Goal: Task Accomplishment & Management: Complete application form

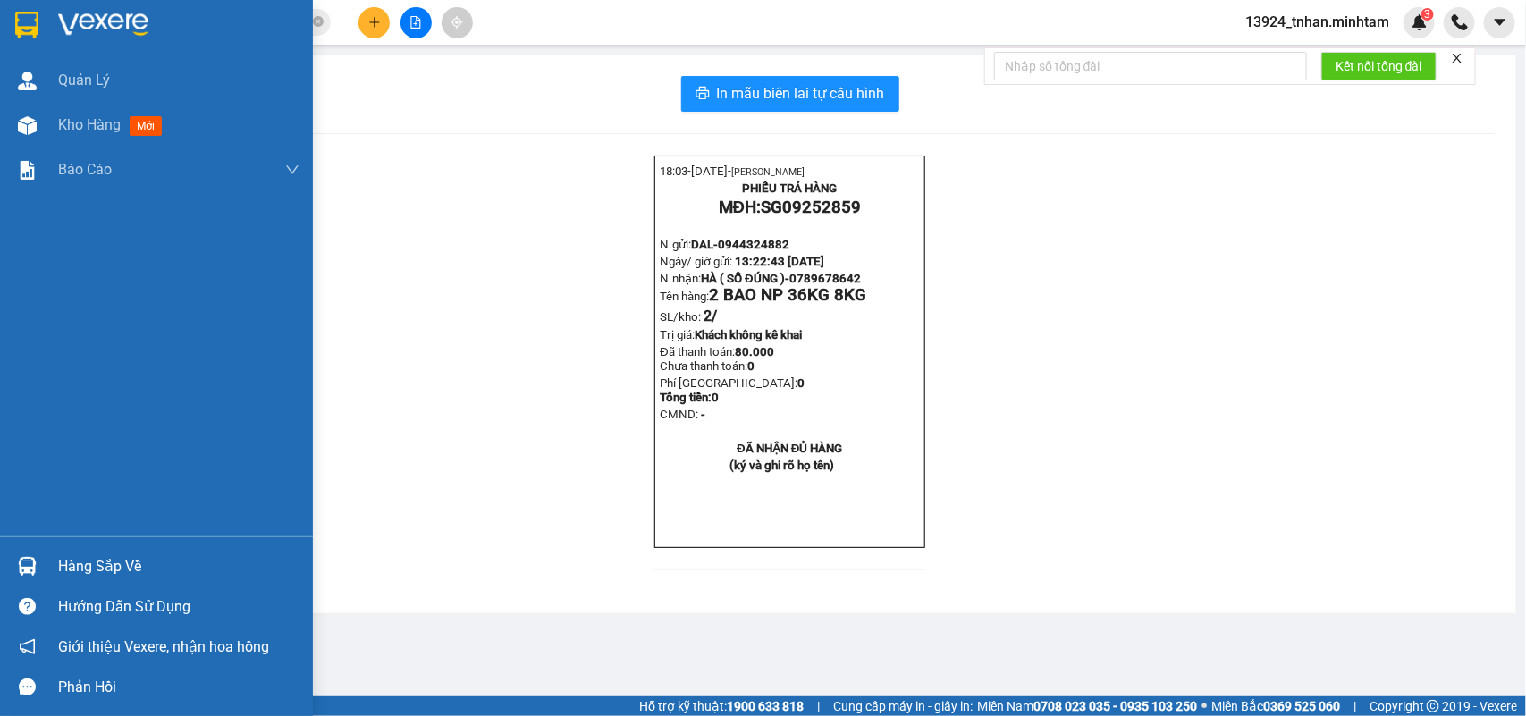
drag, startPoint x: 97, startPoint y: 551, endPoint x: 72, endPoint y: 508, distance: 49.2
click at [94, 553] on div "Hàng sắp về" at bounding box center [156, 566] width 313 height 40
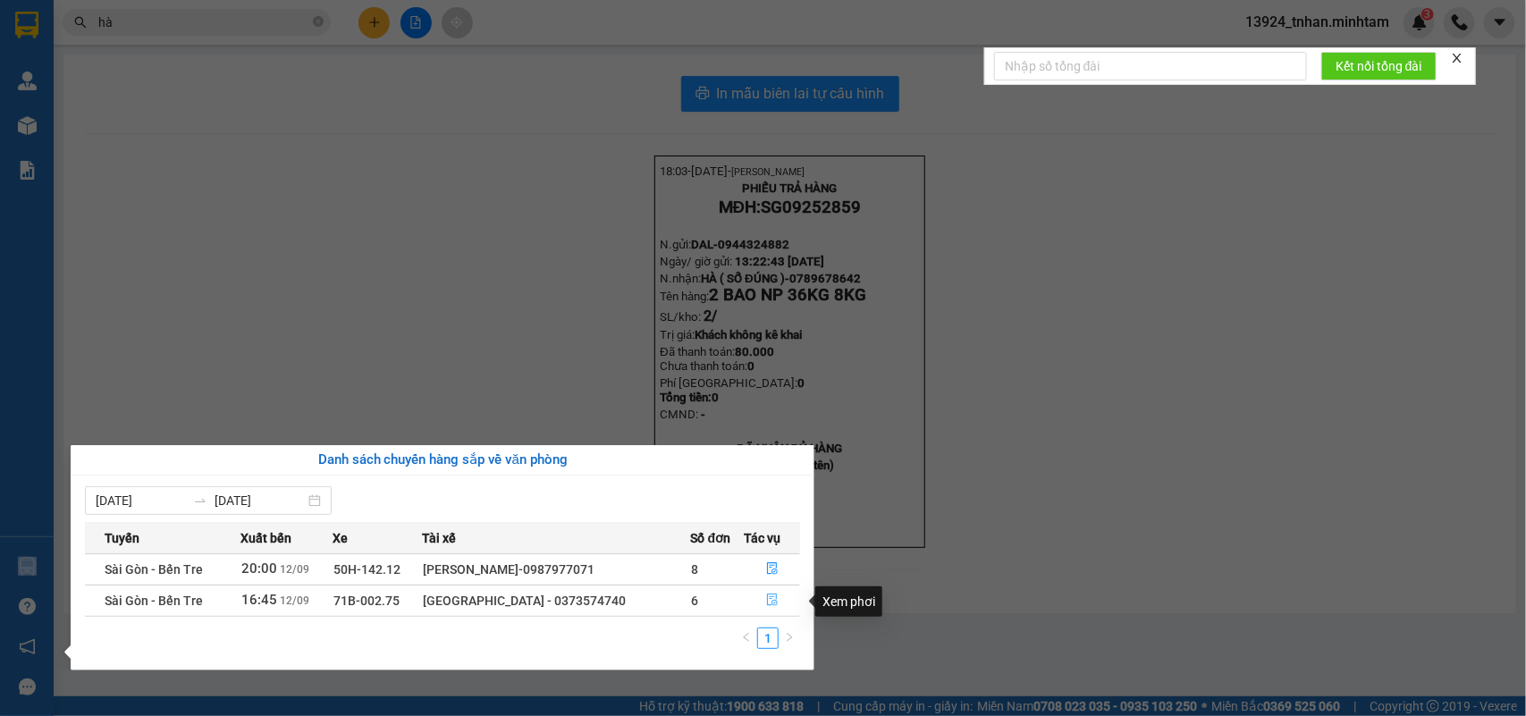
click at [762, 602] on button "button" at bounding box center [772, 601] width 55 height 29
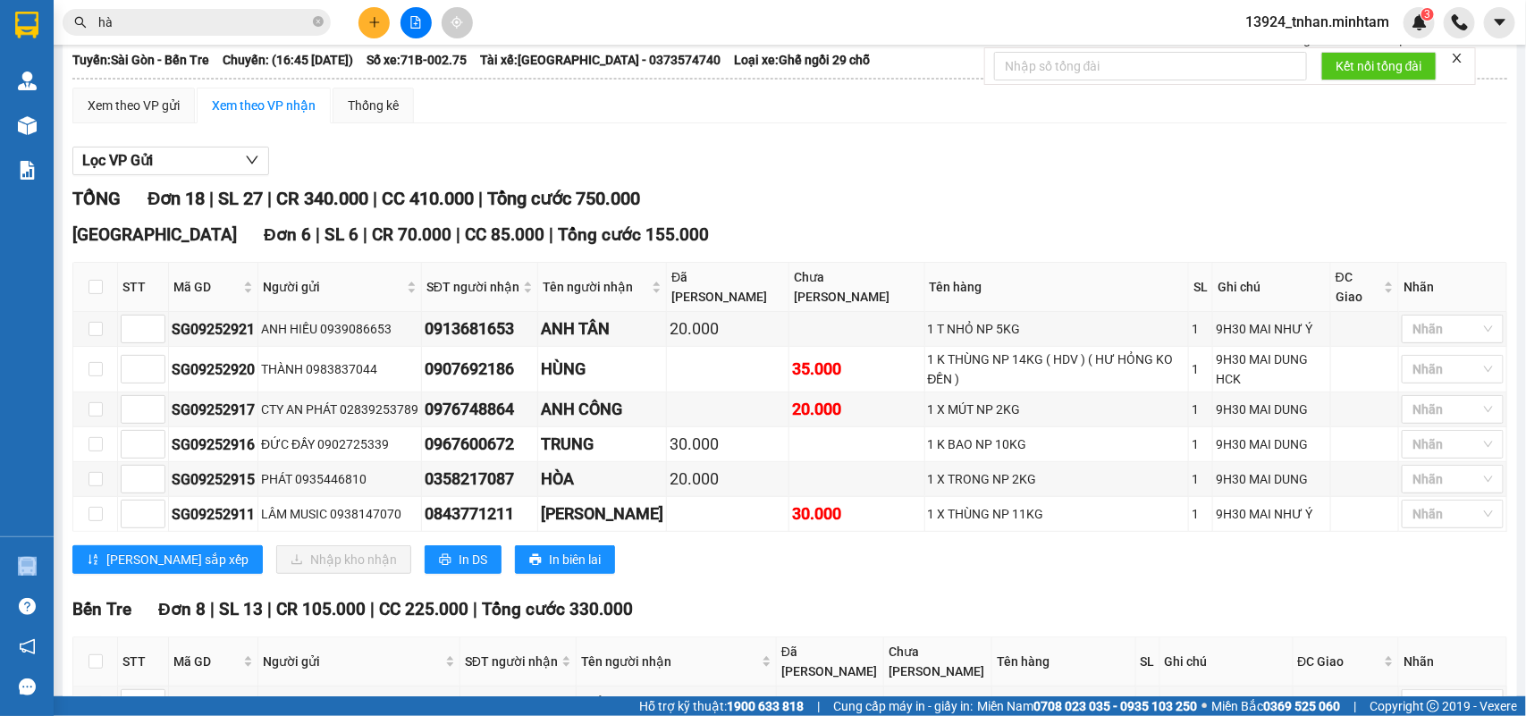
scroll to position [224, 0]
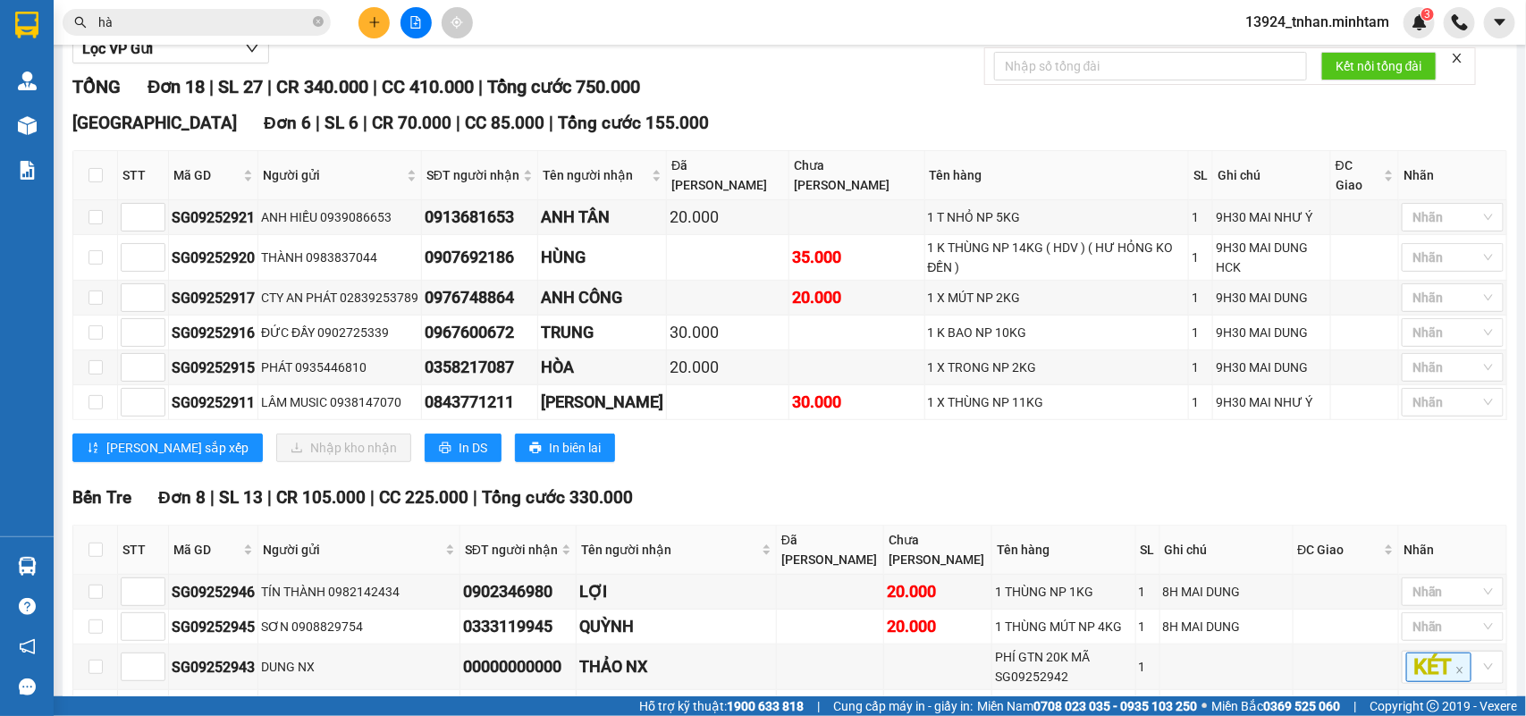
click at [311, 18] on span "hà" at bounding box center [197, 22] width 268 height 27
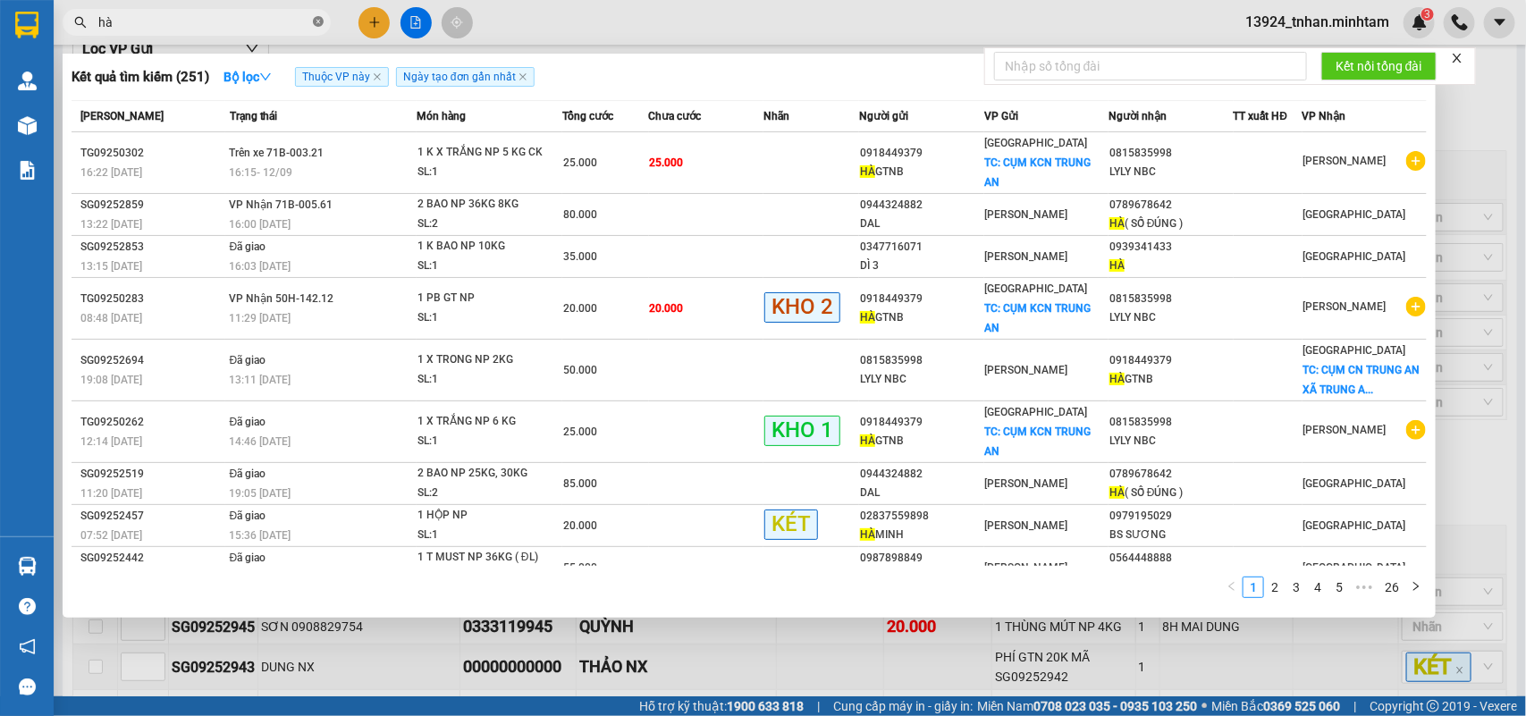
click at [317, 20] on icon "close-circle" at bounding box center [318, 21] width 11 height 11
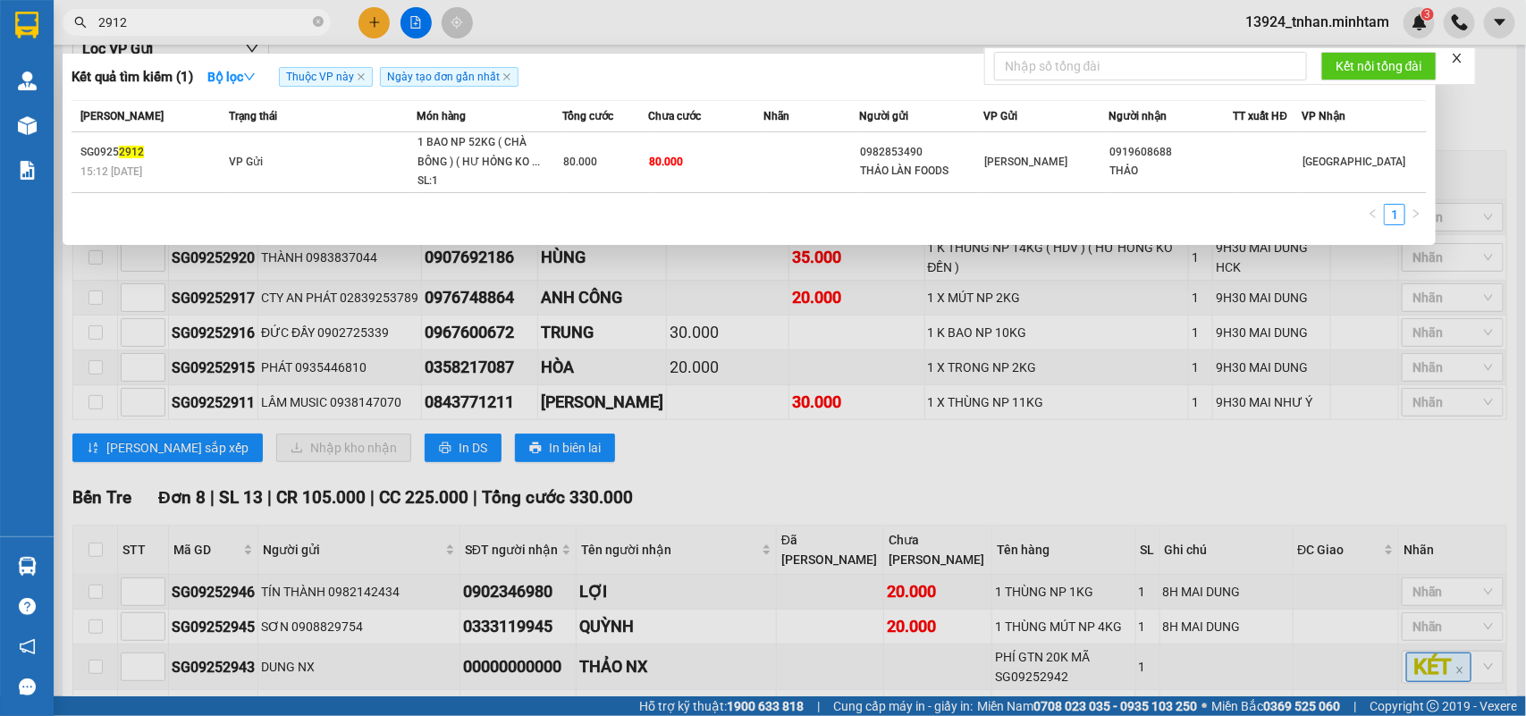
type input "2912"
click at [1073, 417] on div at bounding box center [763, 358] width 1526 height 716
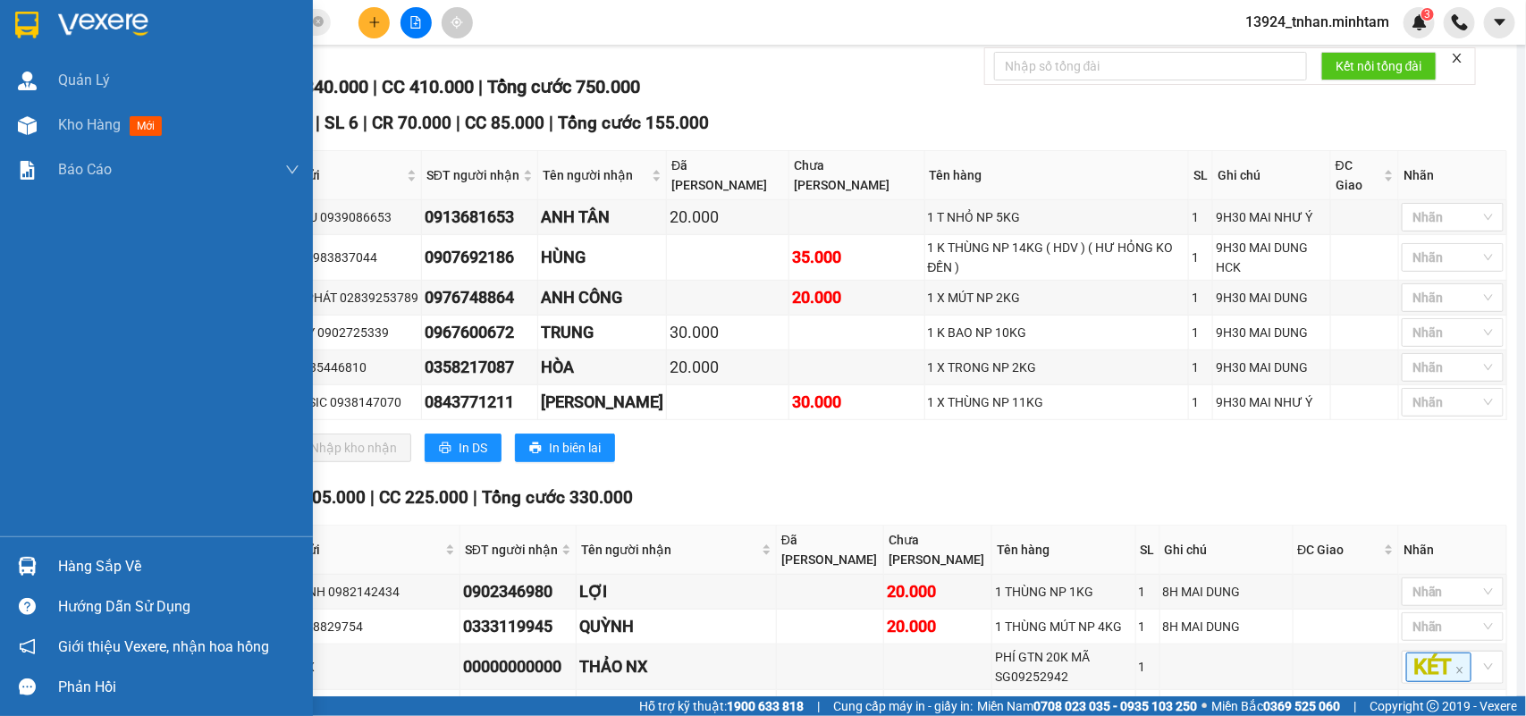
click at [10, 20] on div at bounding box center [156, 29] width 313 height 58
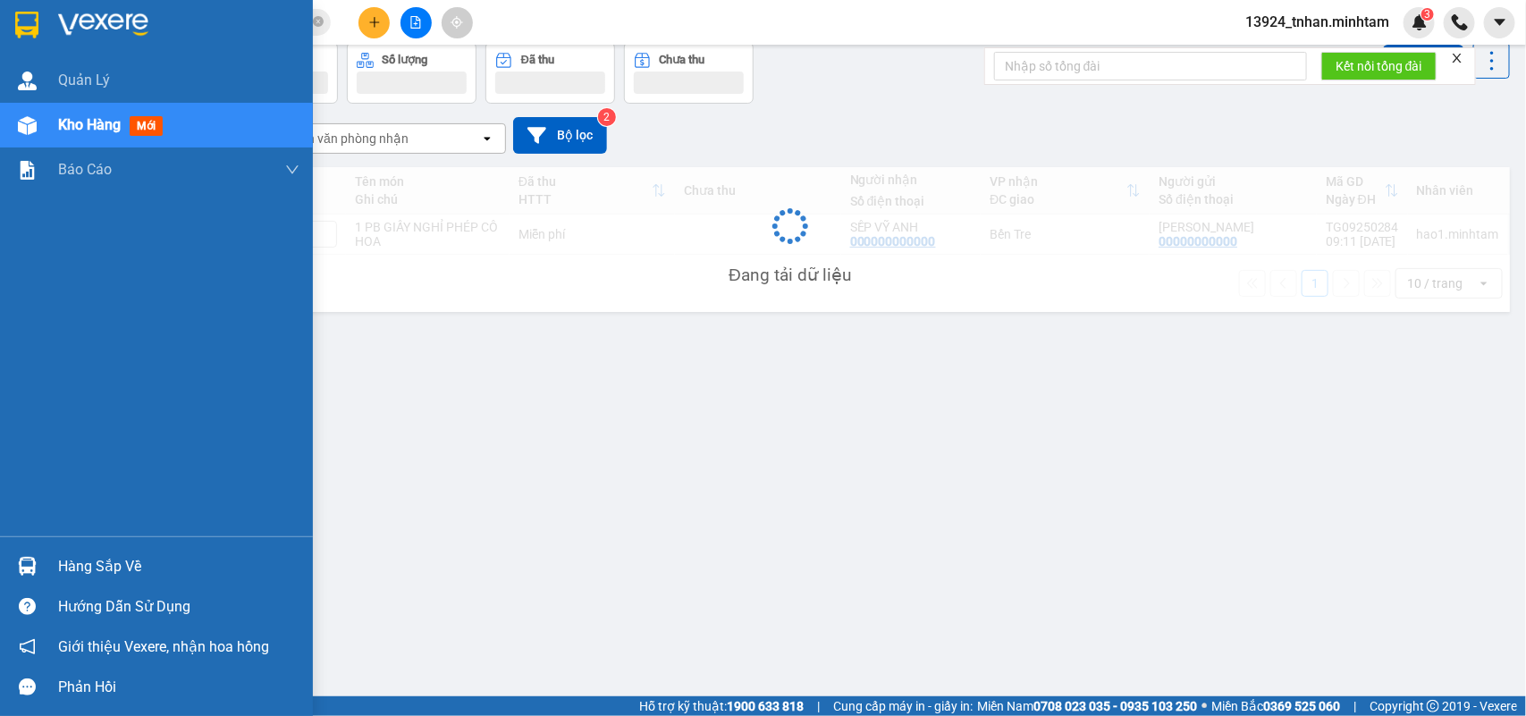
scroll to position [82, 0]
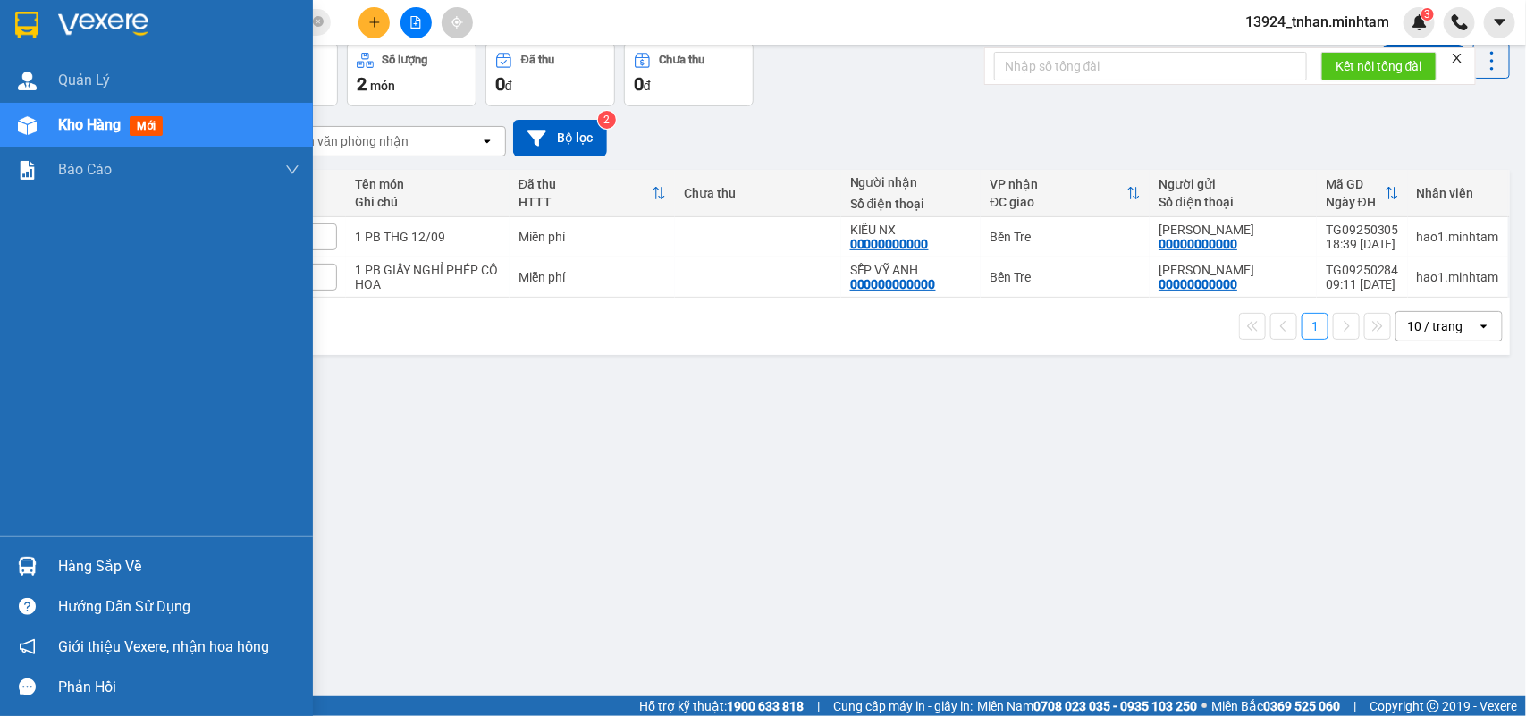
click at [23, 568] on img at bounding box center [27, 566] width 19 height 19
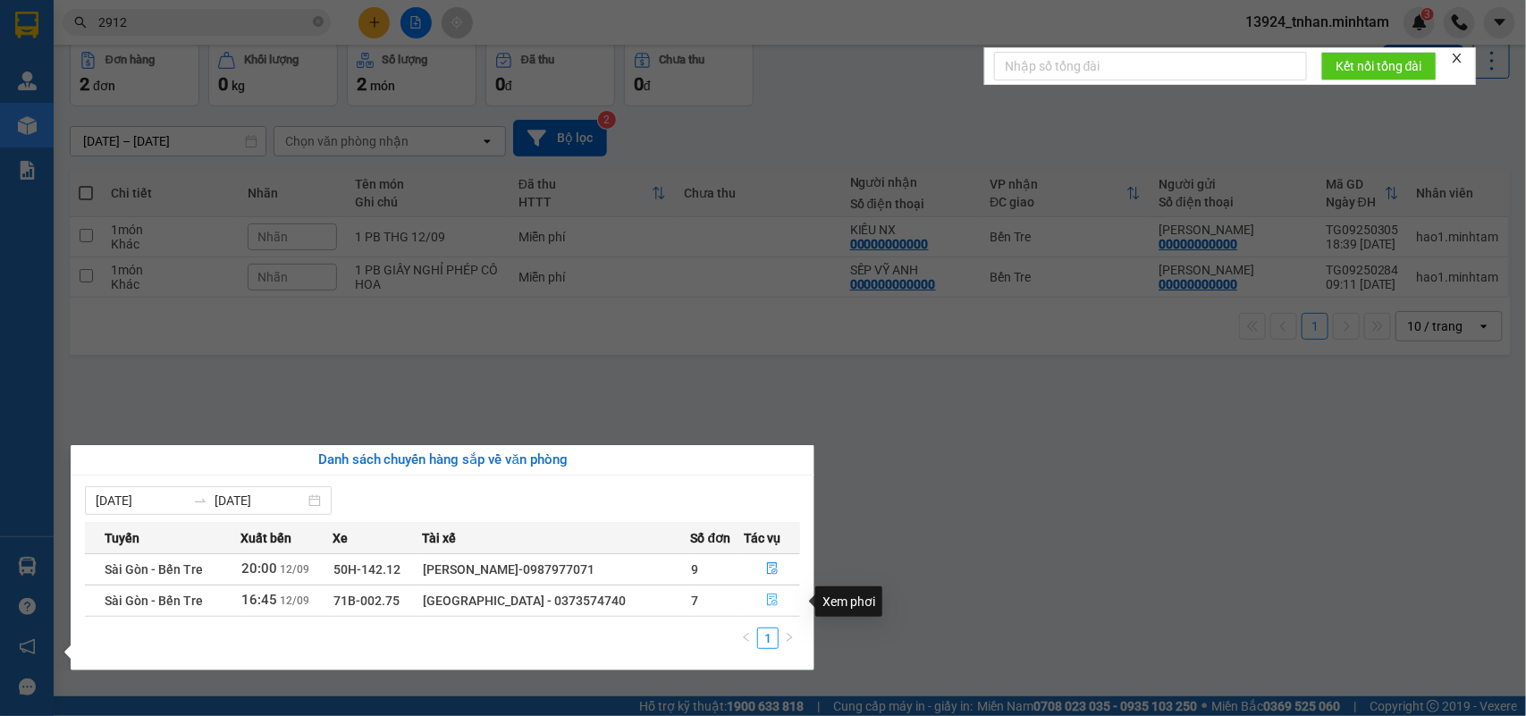
click at [763, 596] on button "button" at bounding box center [772, 601] width 55 height 29
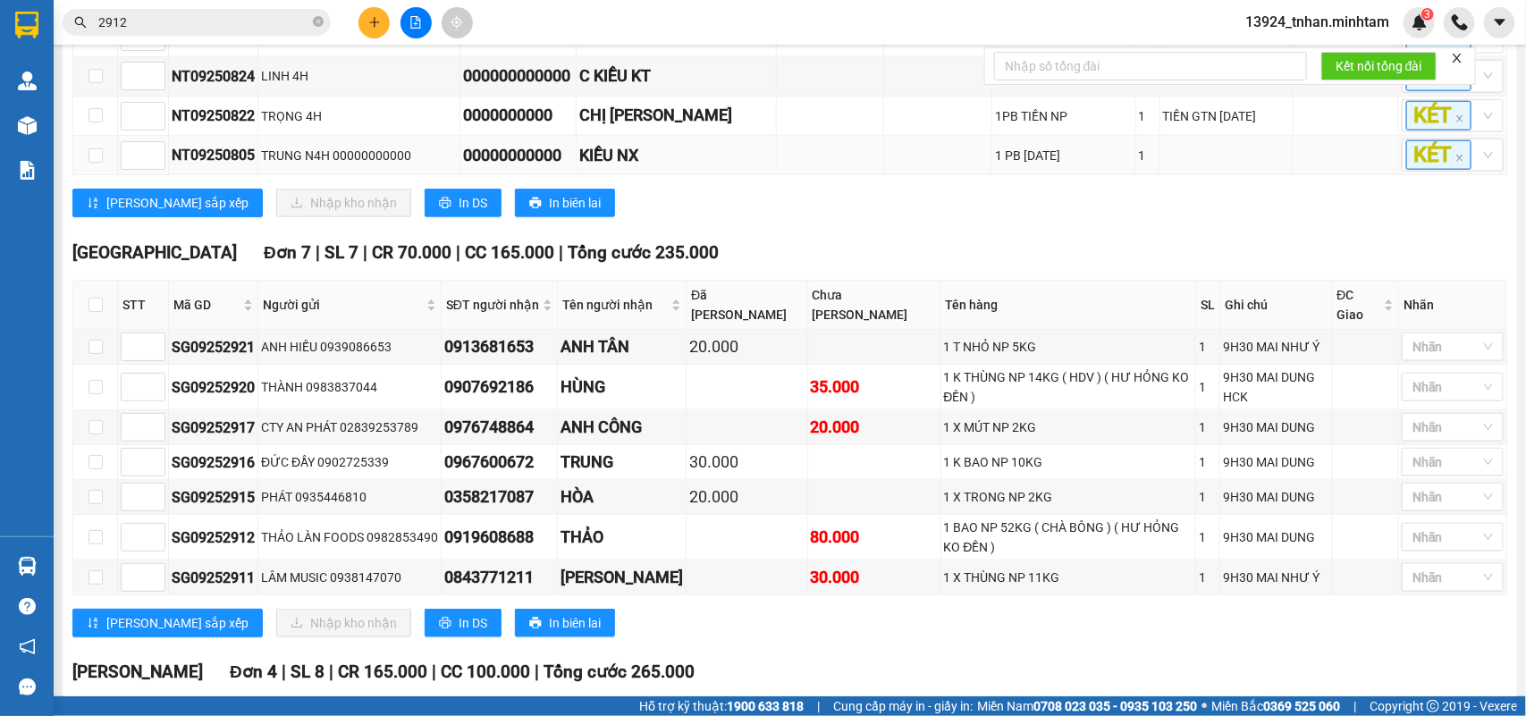
scroll to position [1006, 0]
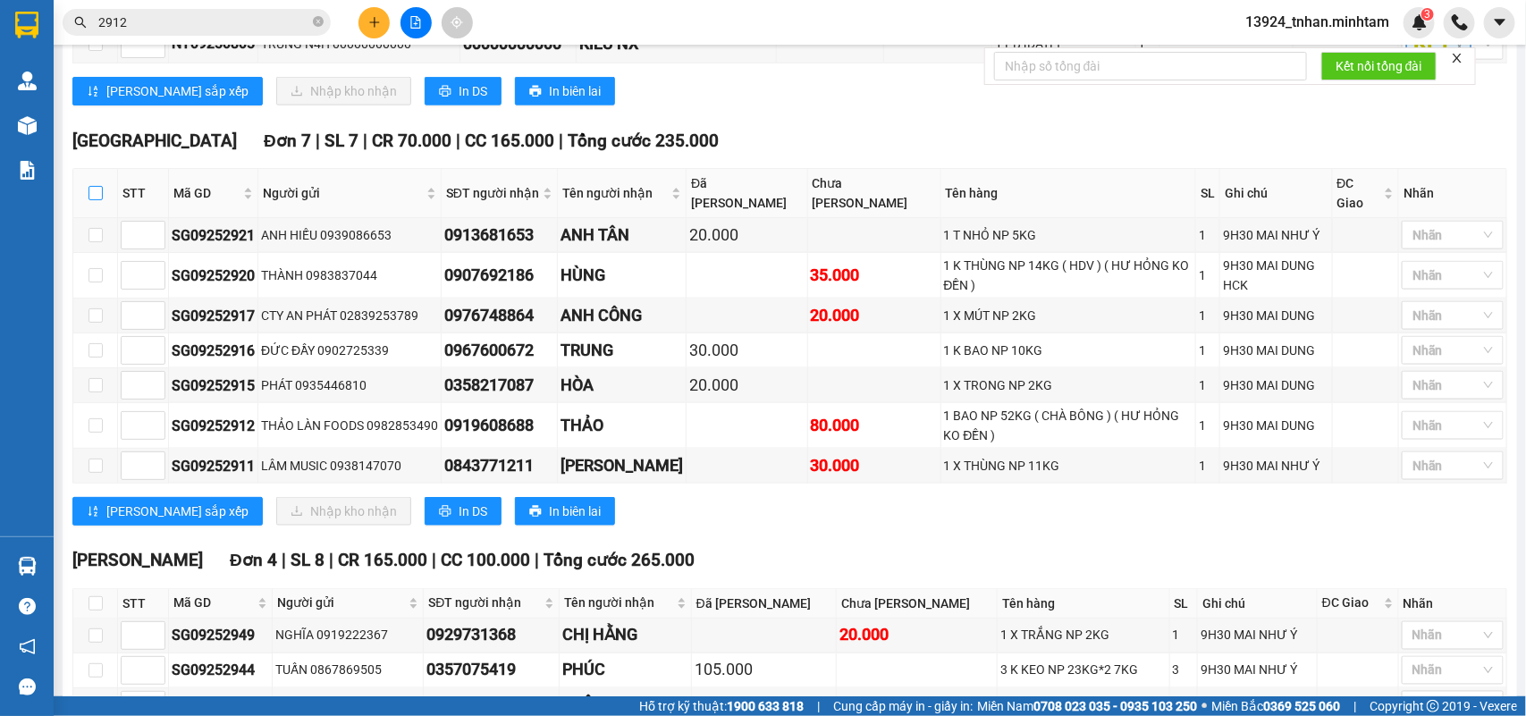
click at [101, 194] on input "checkbox" at bounding box center [96, 193] width 14 height 14
checkbox input "true"
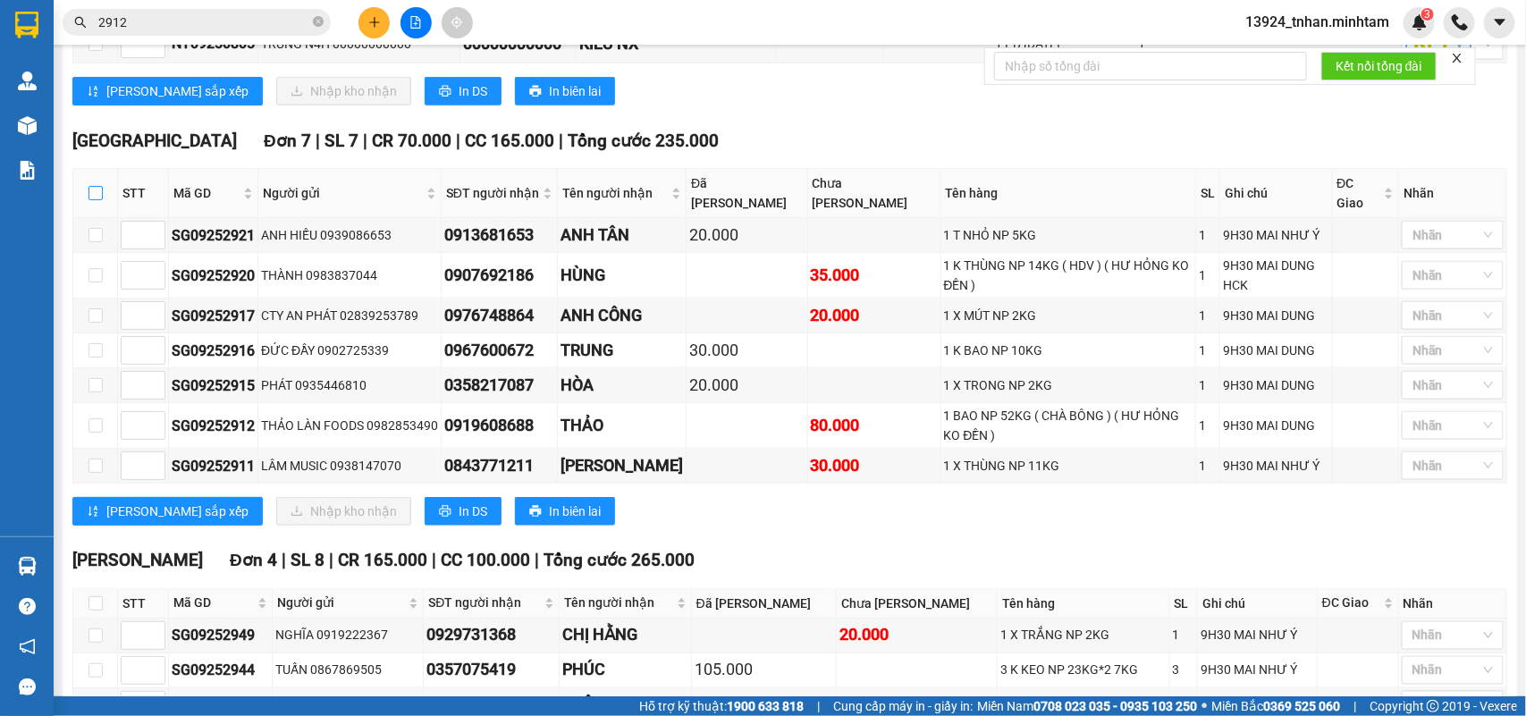
checkbox input "true"
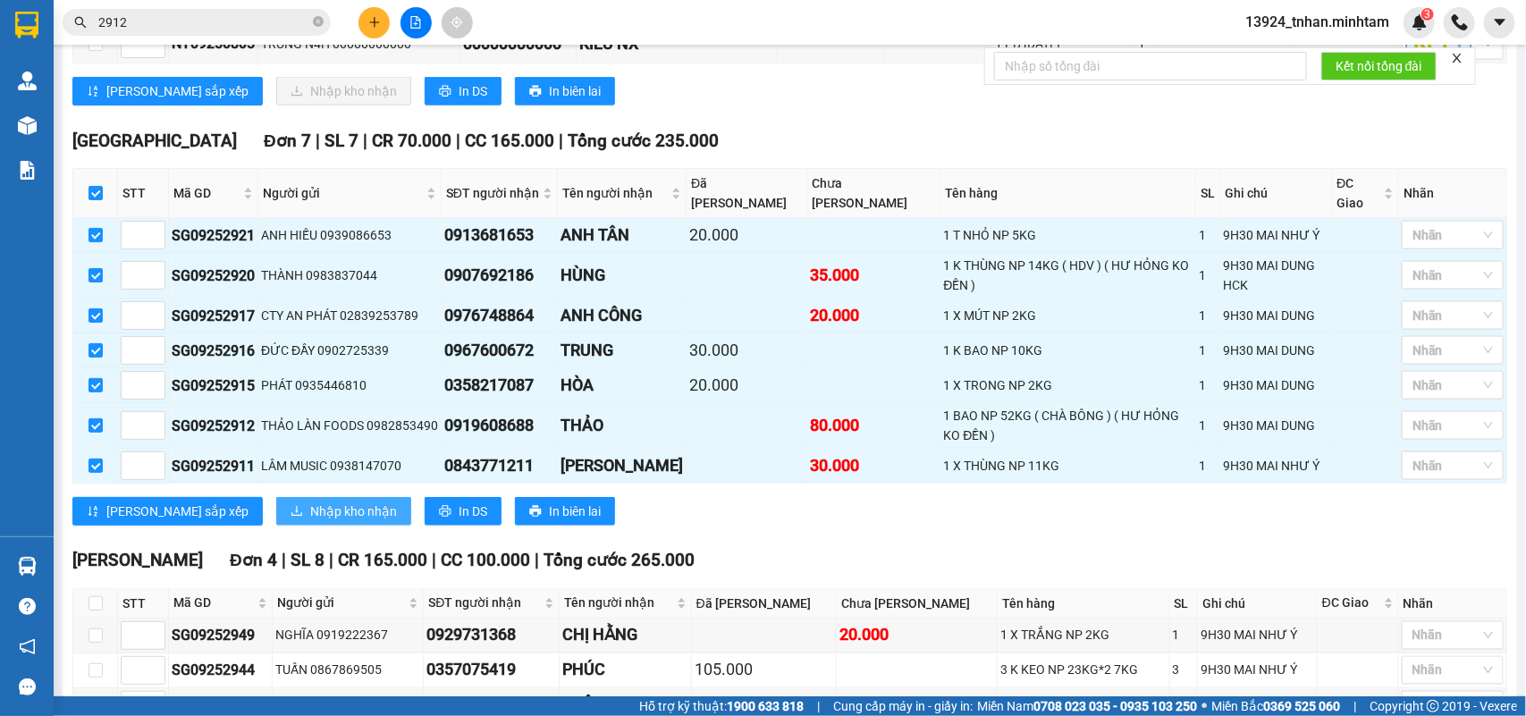
click at [318, 503] on button "Nhập kho nhận" at bounding box center [343, 511] width 135 height 29
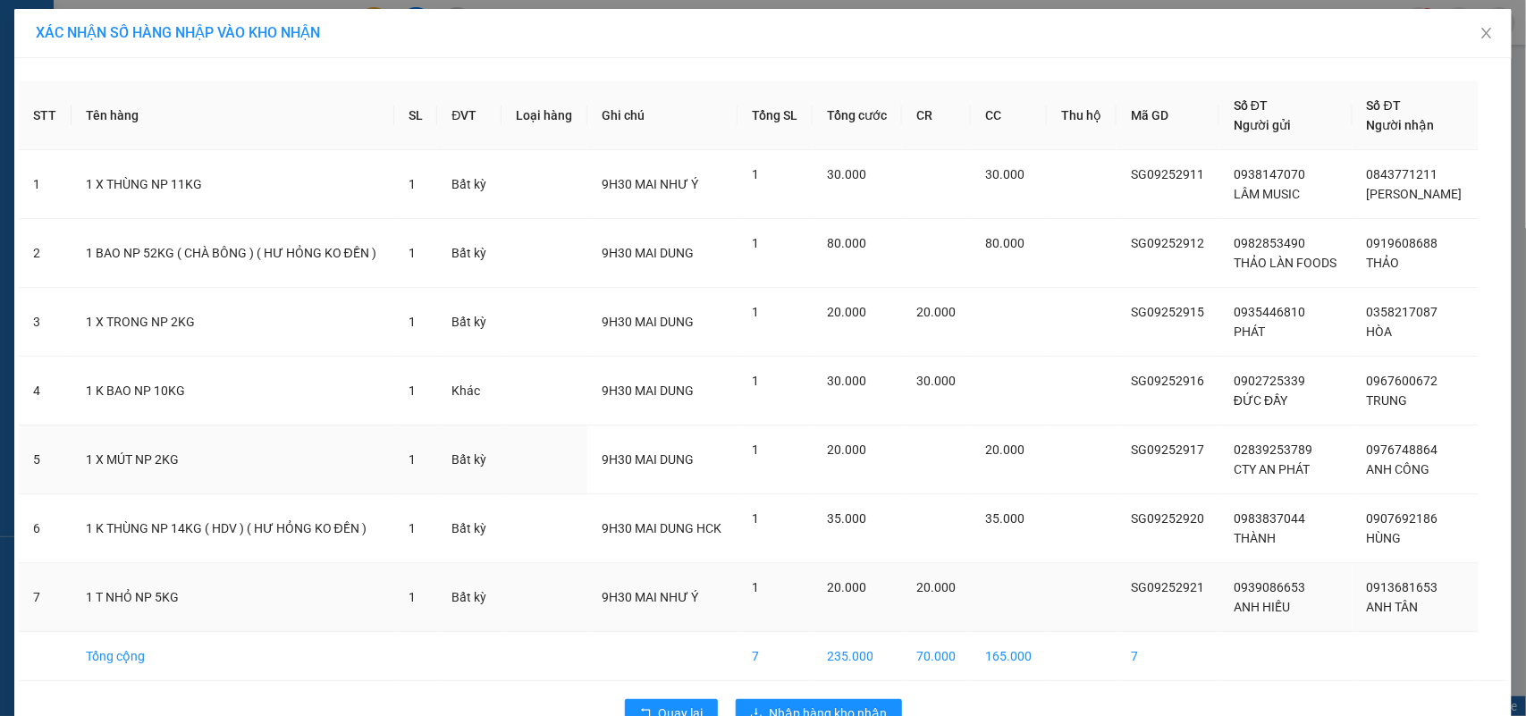
scroll to position [47, 0]
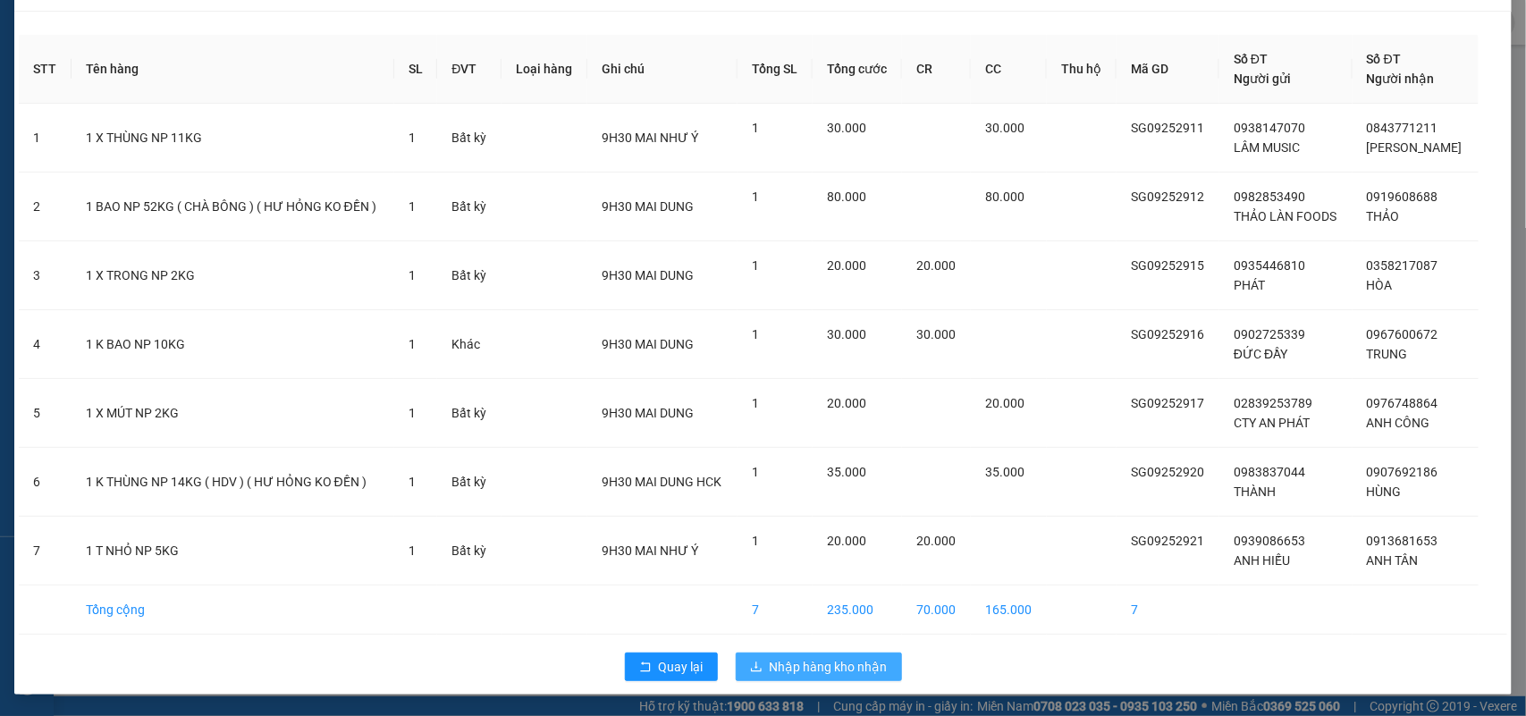
click at [806, 655] on button "Nhập hàng kho nhận" at bounding box center [819, 667] width 166 height 29
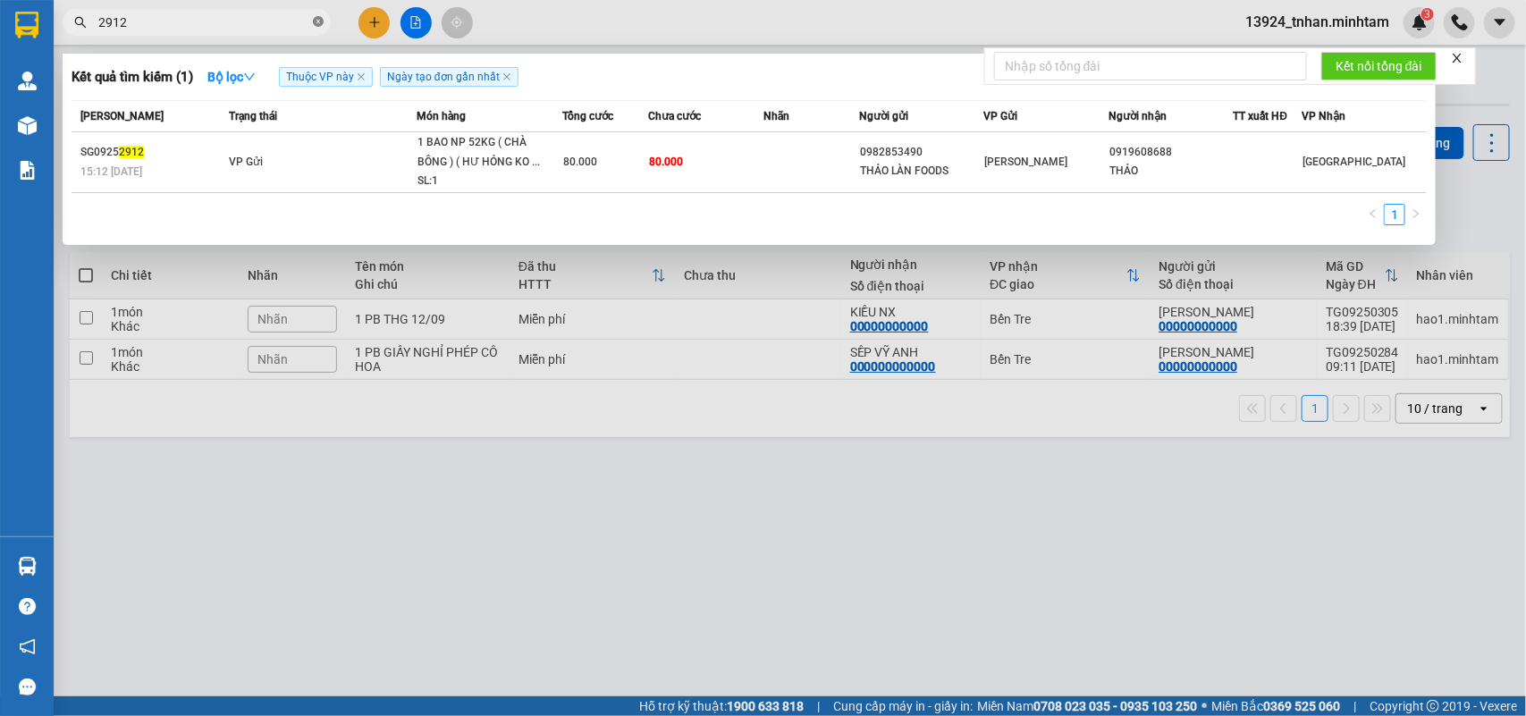
click at [318, 14] on span at bounding box center [318, 22] width 11 height 17
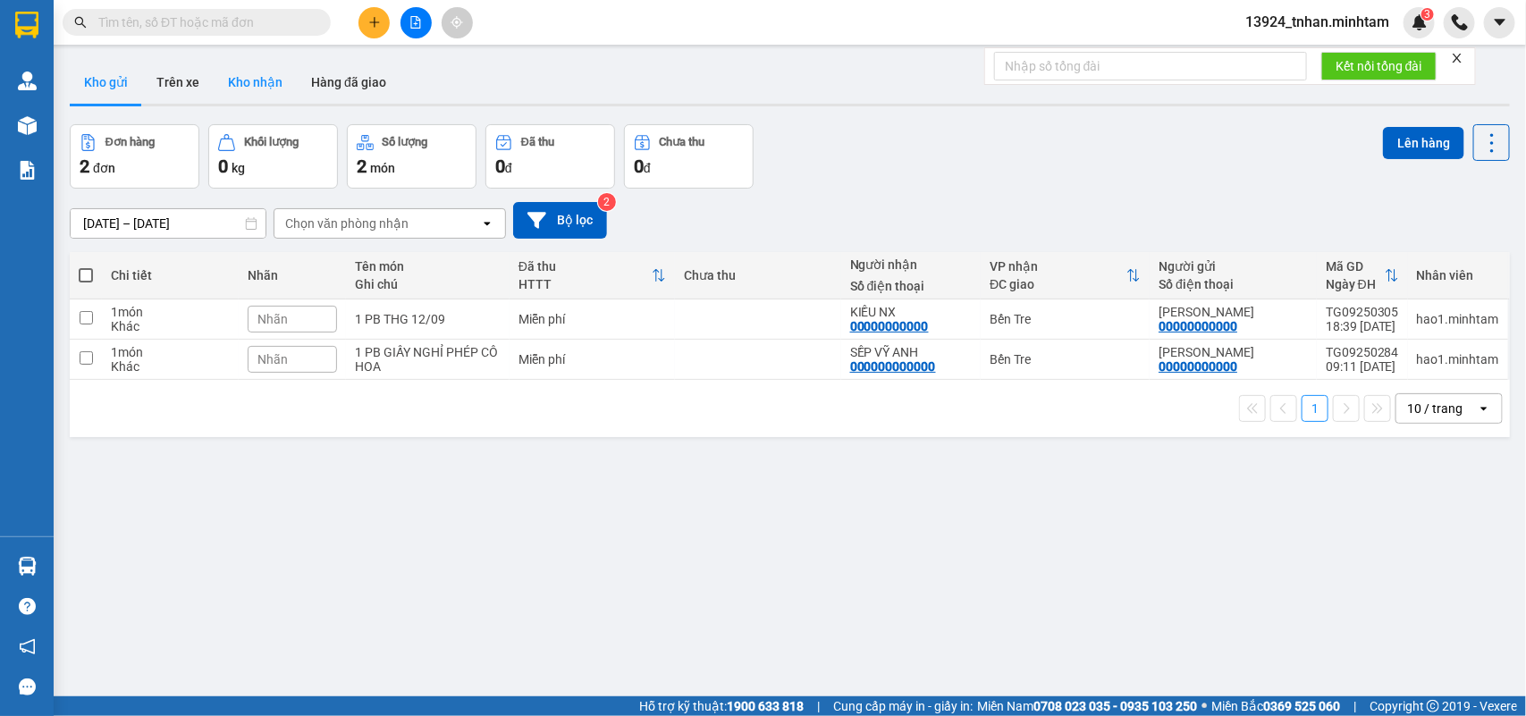
click at [243, 73] on button "Kho nhận" at bounding box center [255, 82] width 83 height 43
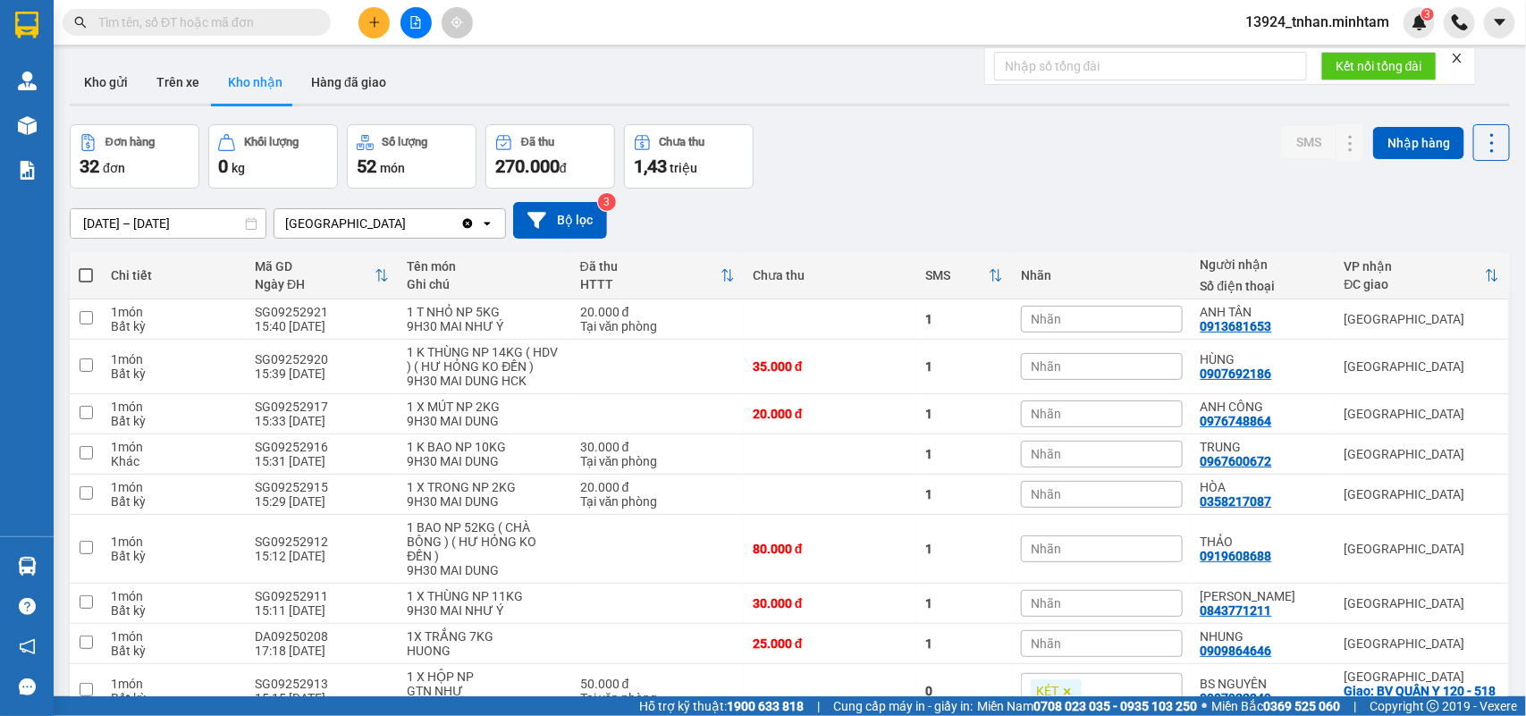
click at [275, 14] on input "text" at bounding box center [203, 23] width 211 height 20
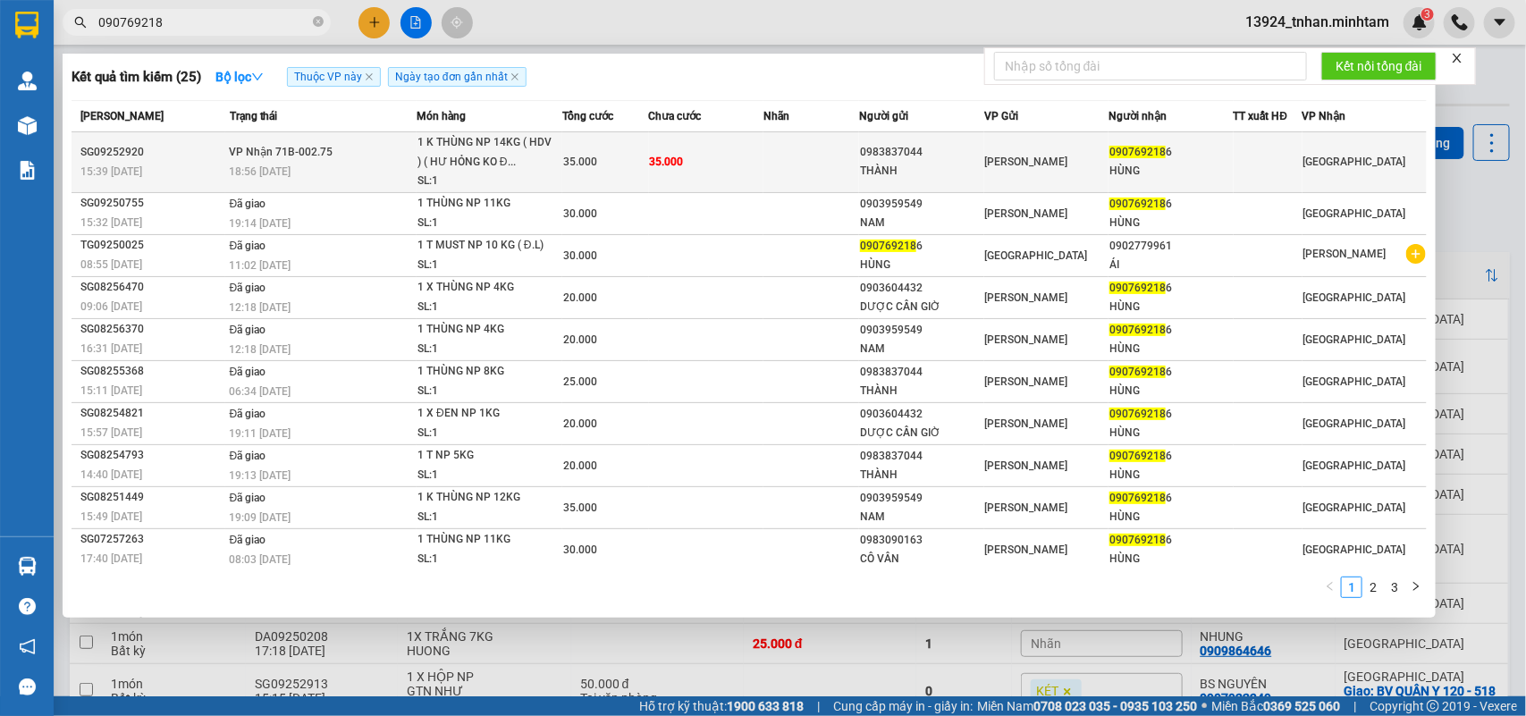
type input "090769218"
click at [613, 164] on div "35.000" at bounding box center [605, 162] width 85 height 20
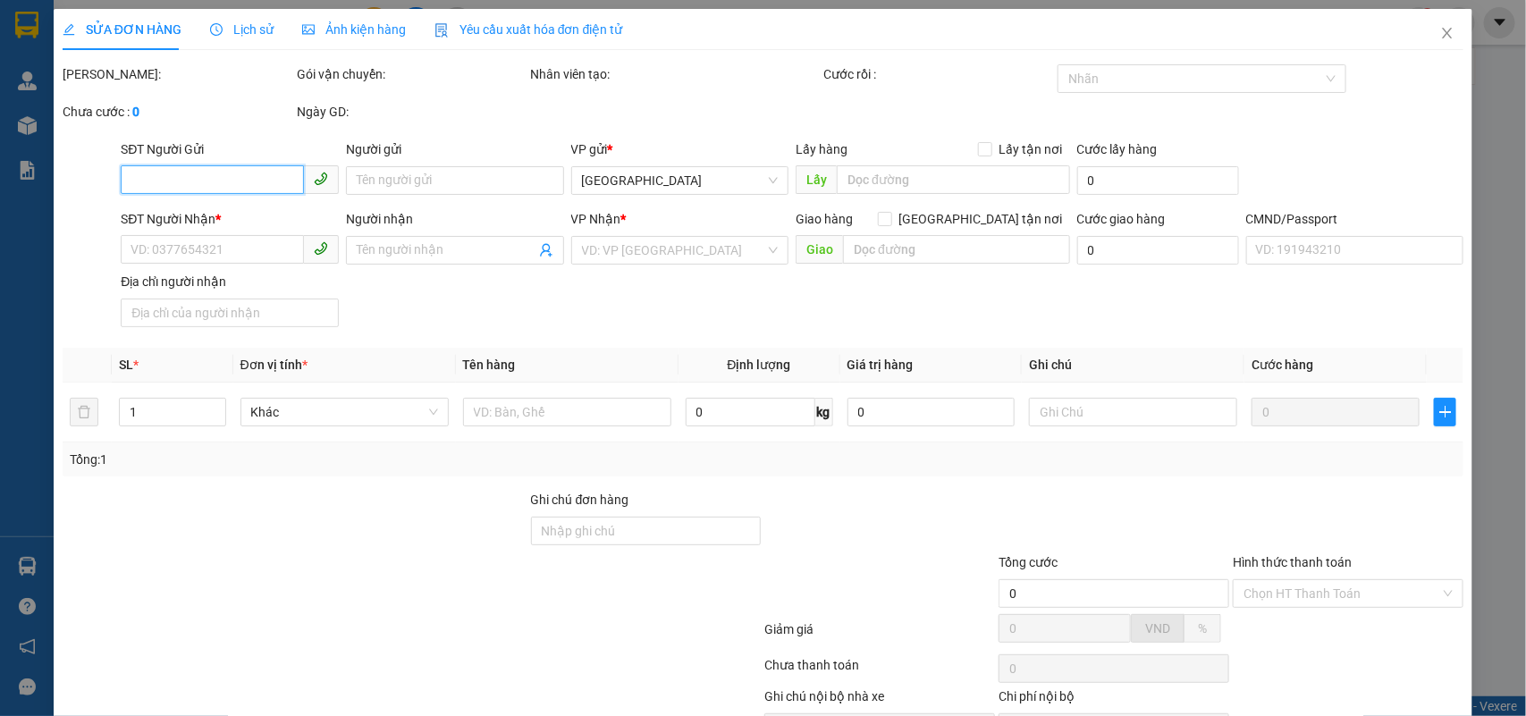
scroll to position [105, 0]
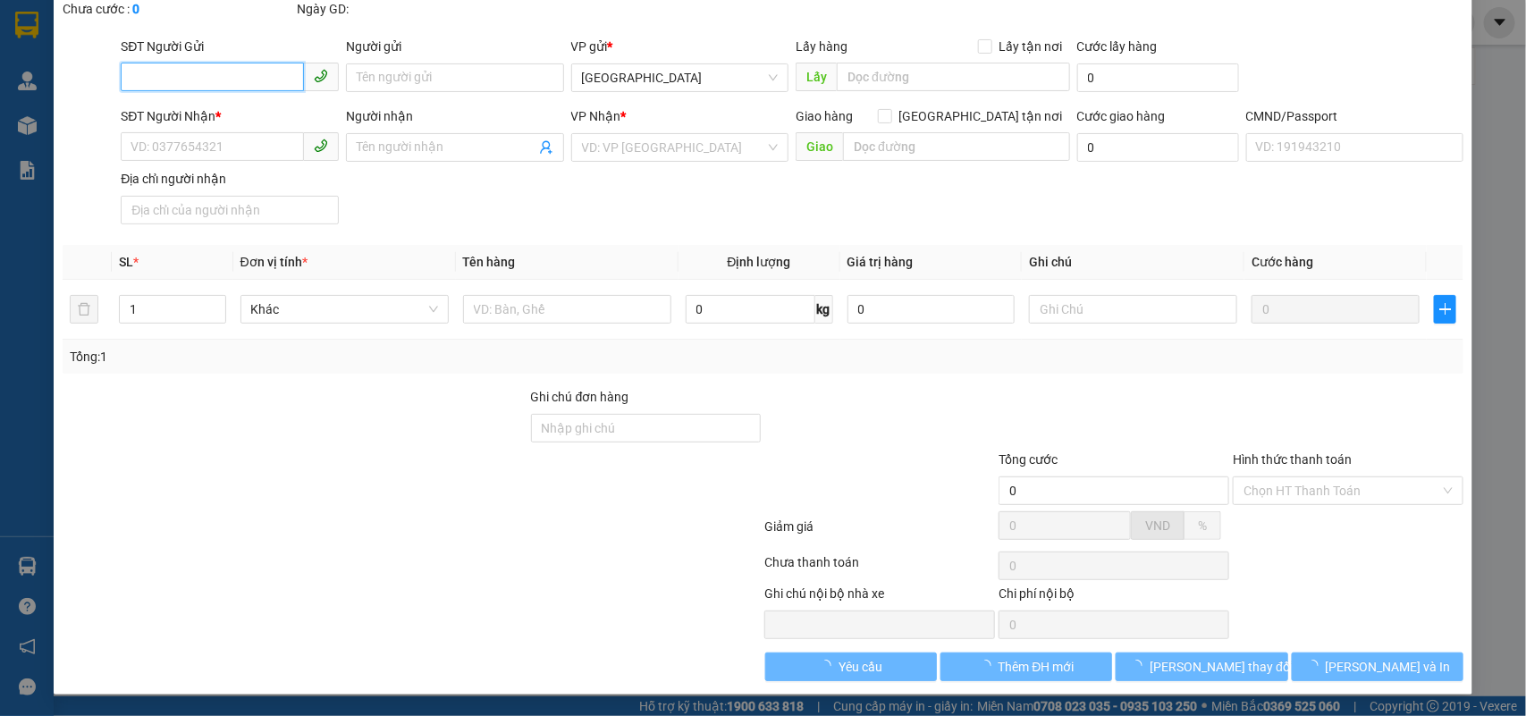
type input "0983837044"
type input "THÀNH"
type input "0907692186"
type input "HÙNG"
type input "35.000"
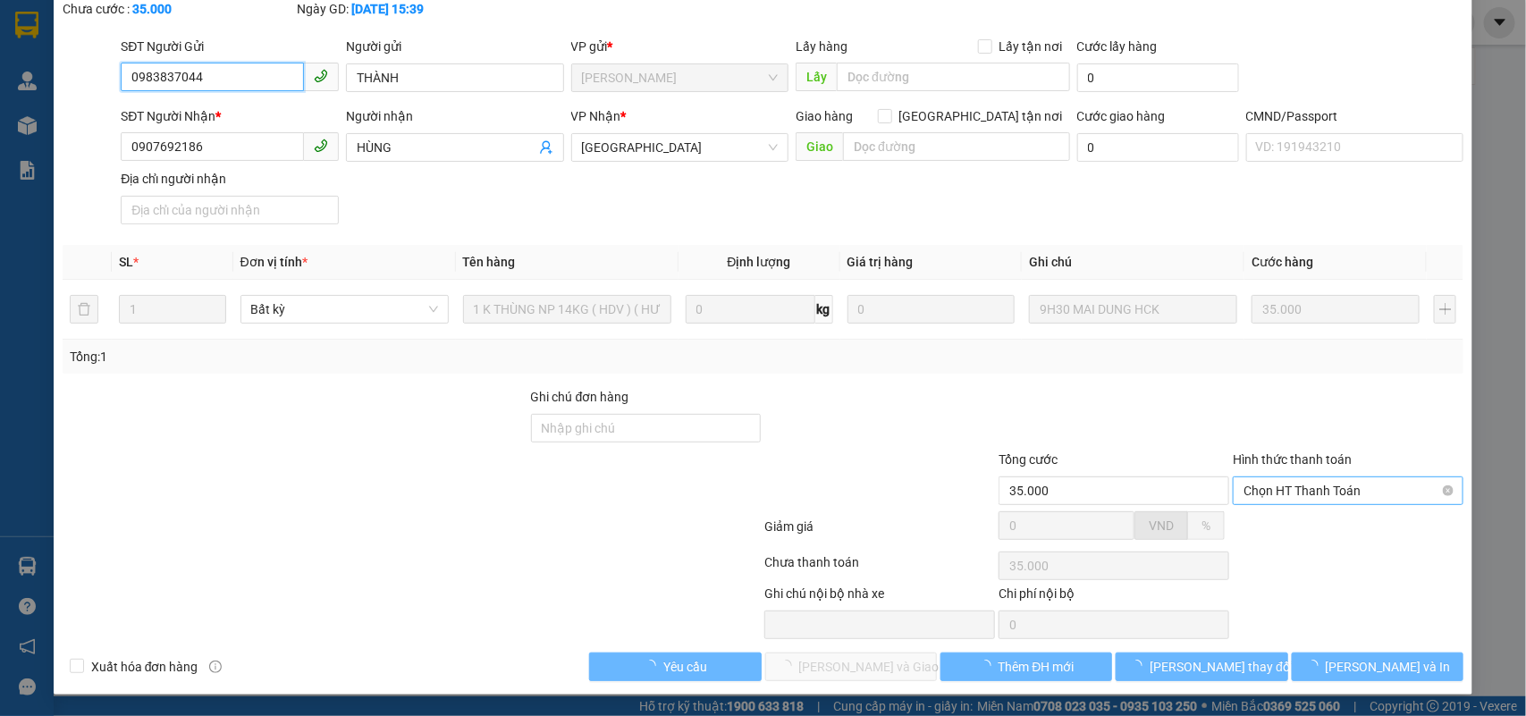
click at [1317, 495] on span "Chọn HT Thanh Toán" at bounding box center [1348, 491] width 209 height 27
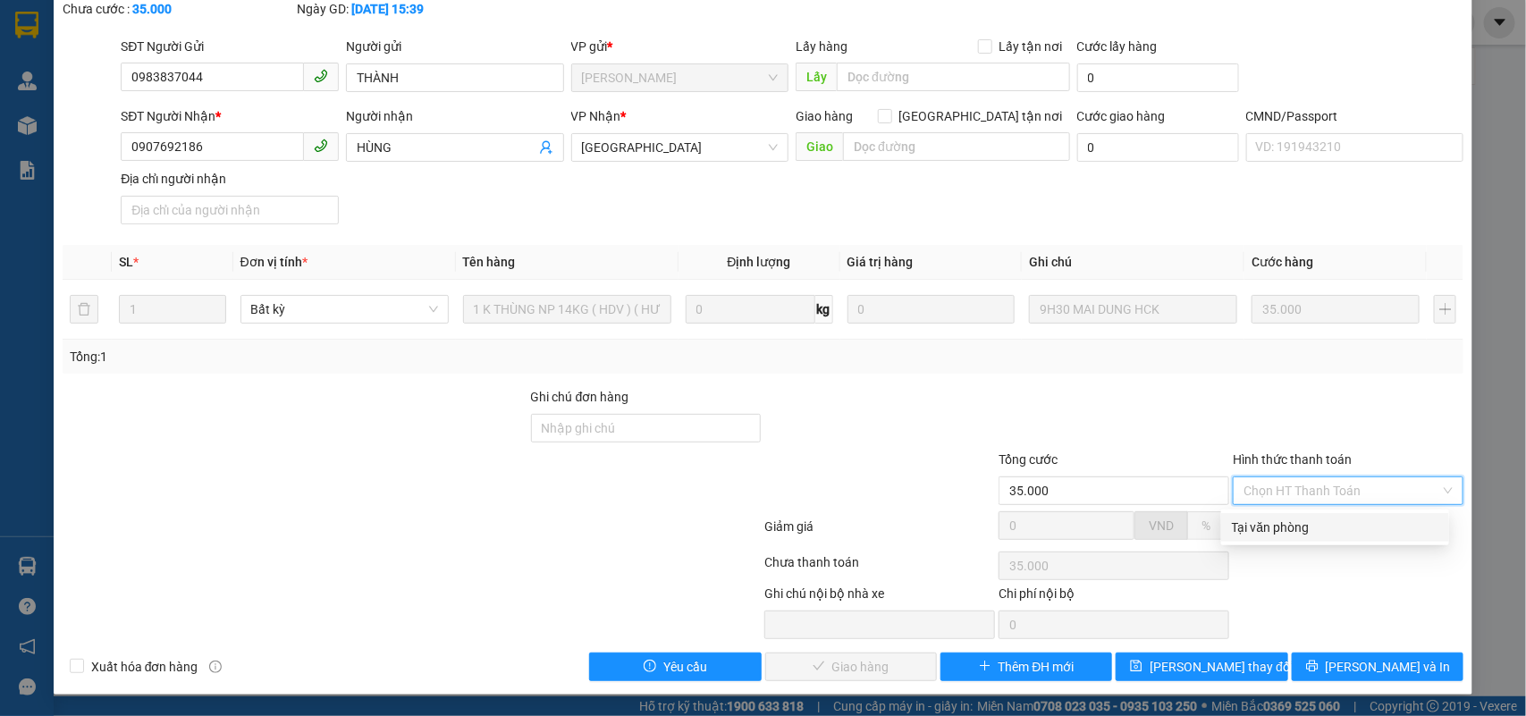
drag, startPoint x: 1257, startPoint y: 523, endPoint x: 1057, endPoint y: 574, distance: 206.7
click at [1247, 529] on div "Tại văn phòng" at bounding box center [1335, 528] width 207 height 20
type input "0"
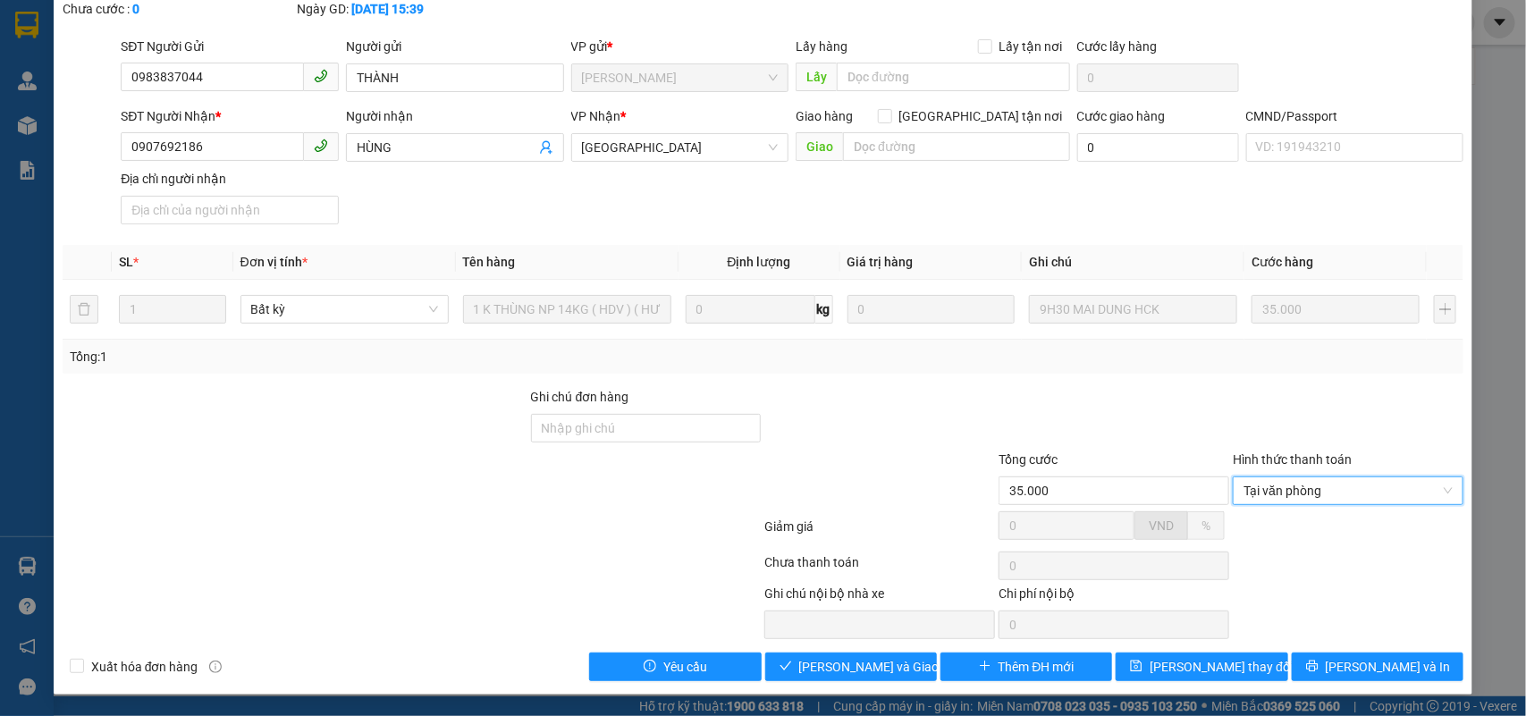
click at [857, 651] on div "Total Paid Fee 0 Total UnPaid Fee 35.000 Cash Collection Total Fee Mã ĐH: SG092…" at bounding box center [764, 322] width 1402 height 720
click at [857, 653] on button "[PERSON_NAME] và Giao hàng" at bounding box center [851, 667] width 172 height 29
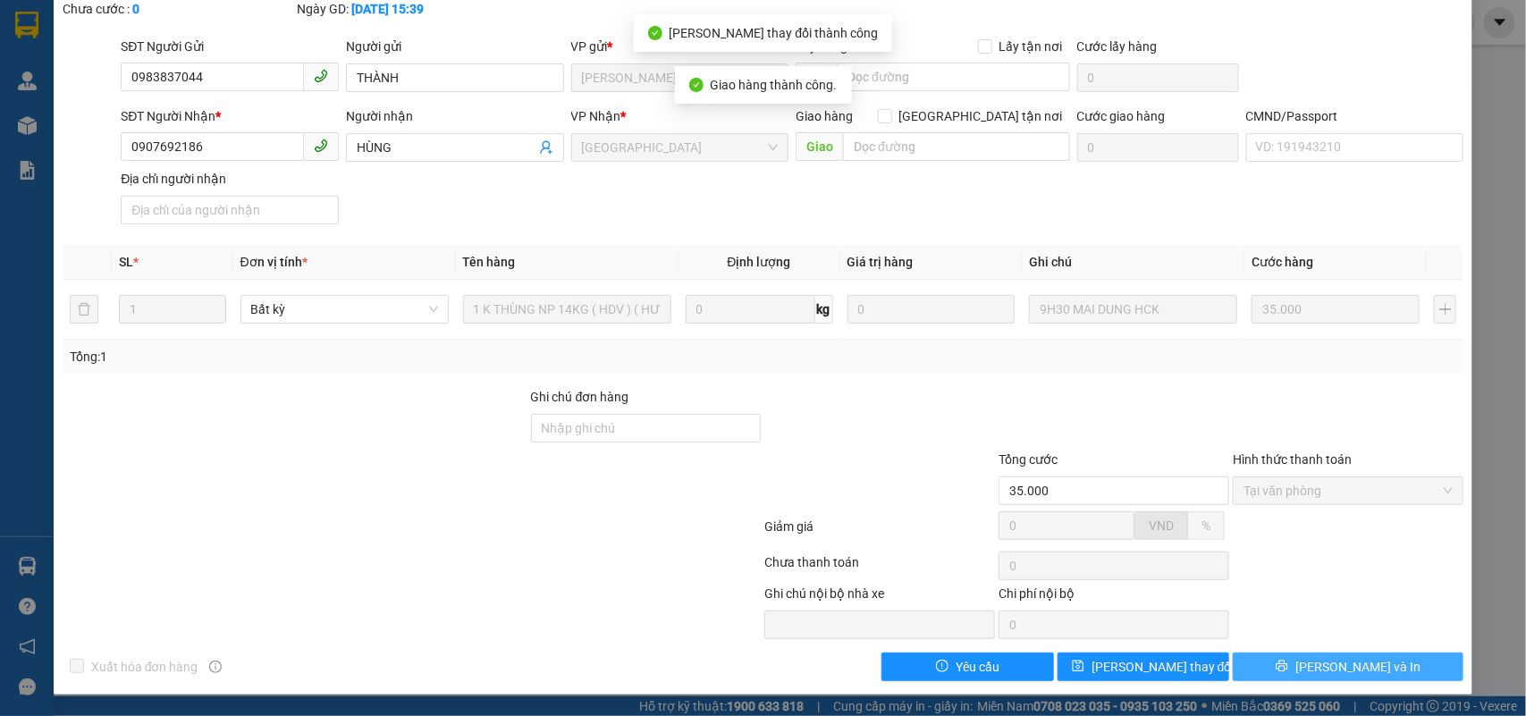
click at [1307, 676] on button "[PERSON_NAME] và In" at bounding box center [1348, 667] width 231 height 29
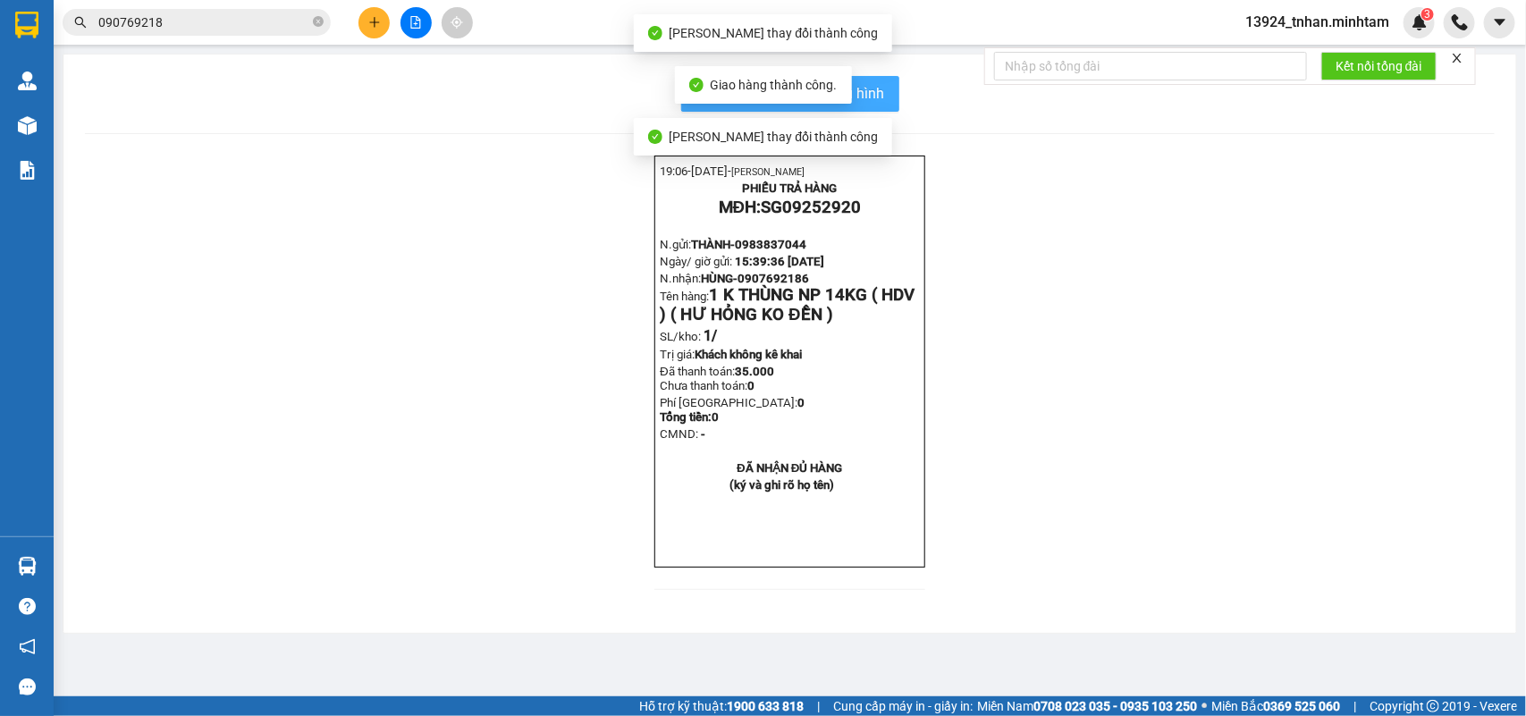
click at [867, 91] on span "In mẫu biên lai tự cấu hình" at bounding box center [801, 93] width 168 height 22
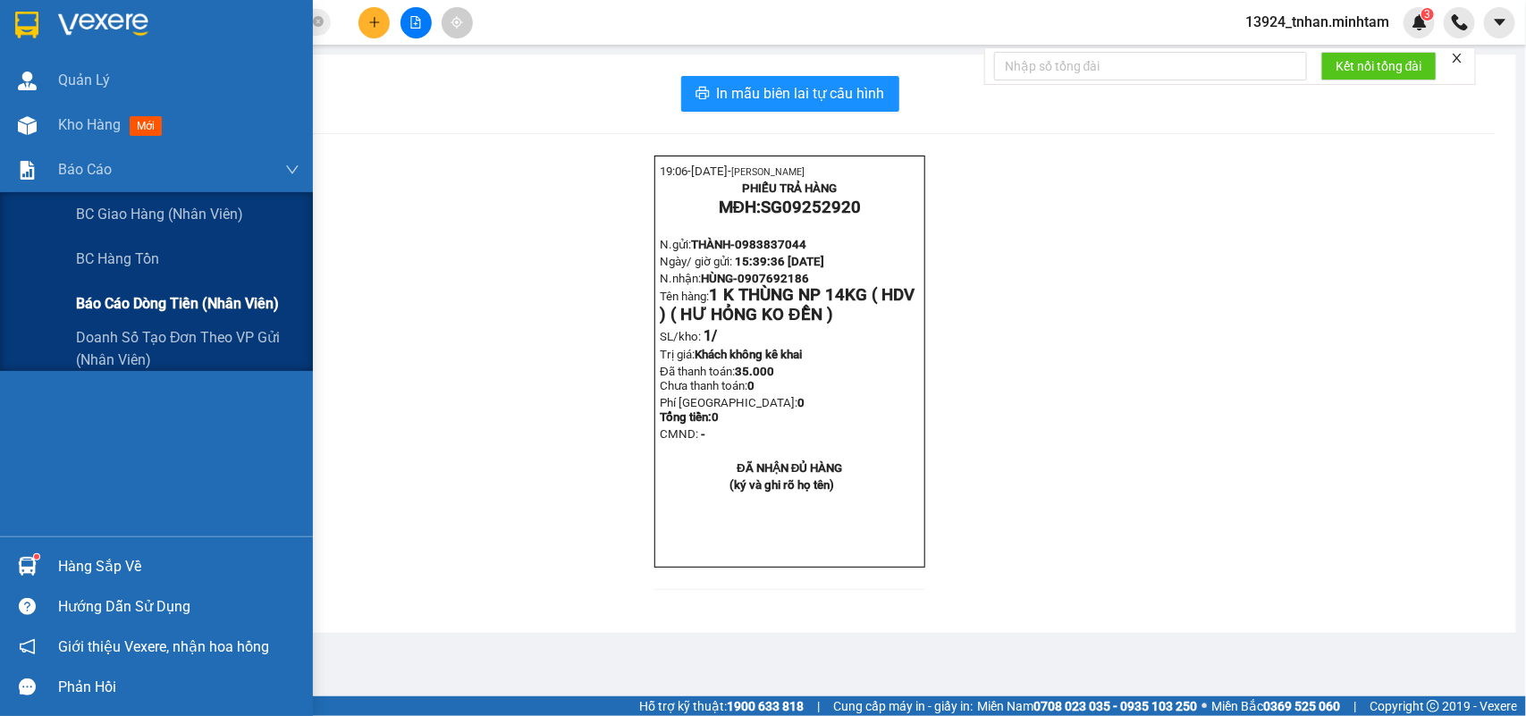
click at [136, 302] on span "Báo cáo dòng tiền (nhân viên)" at bounding box center [177, 303] width 203 height 22
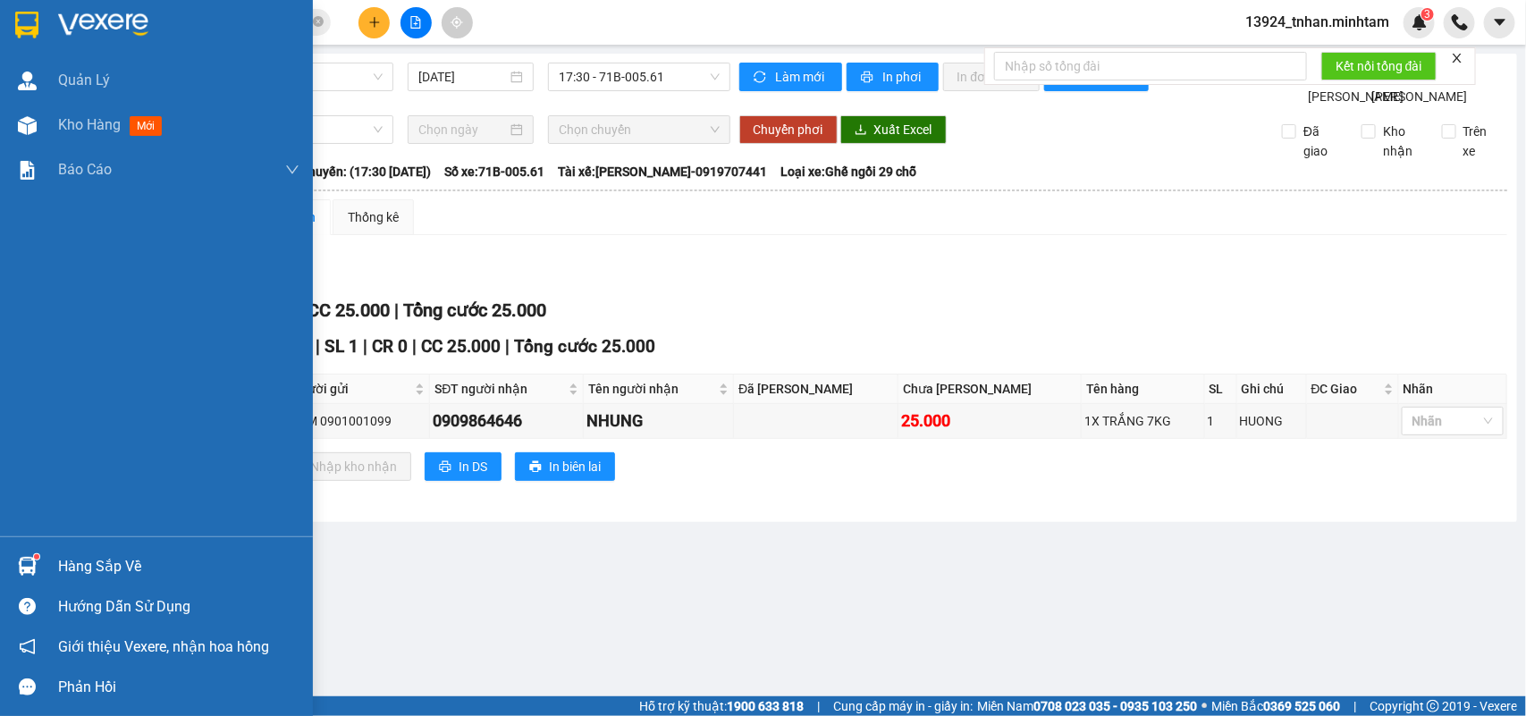
click at [29, 16] on img at bounding box center [26, 25] width 23 height 27
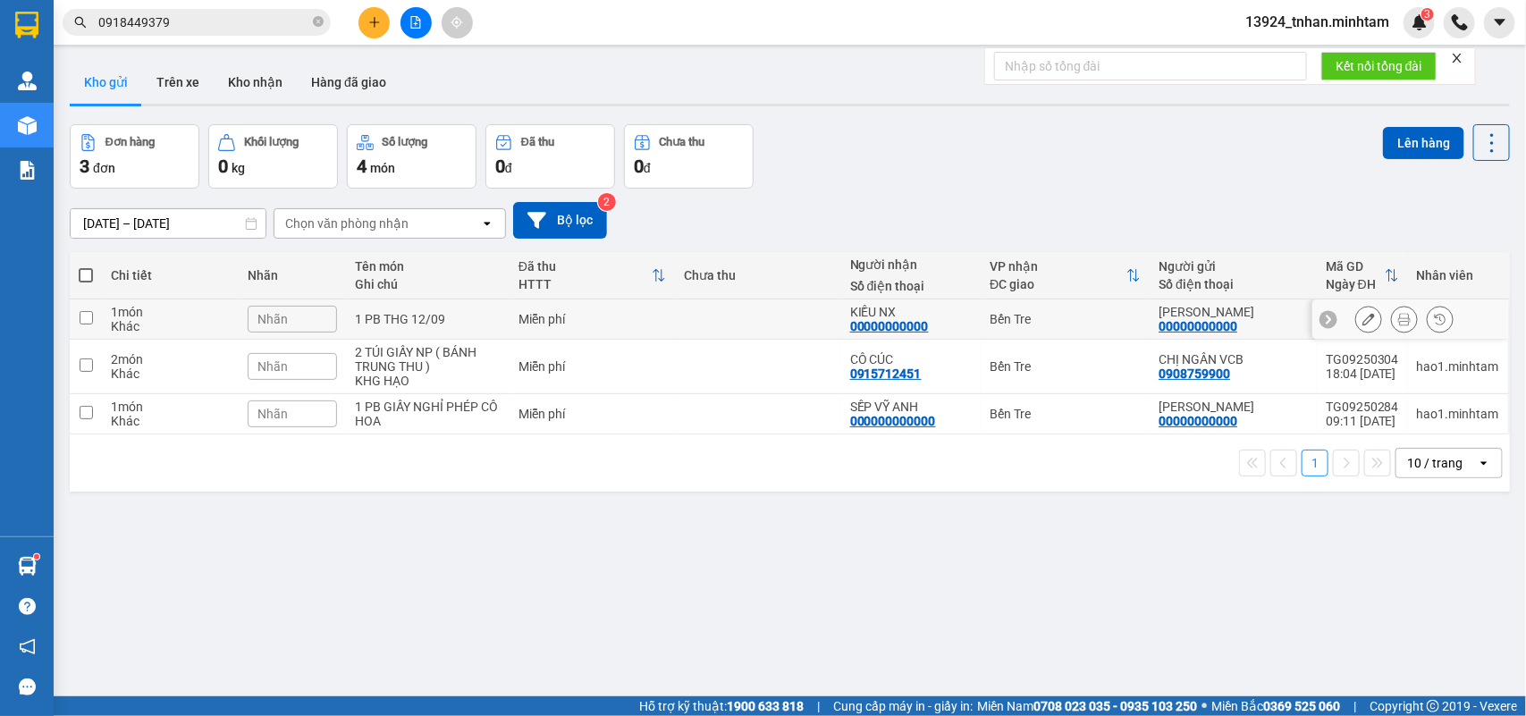
click at [1016, 328] on td "Bến Tre" at bounding box center [1065, 320] width 169 height 40
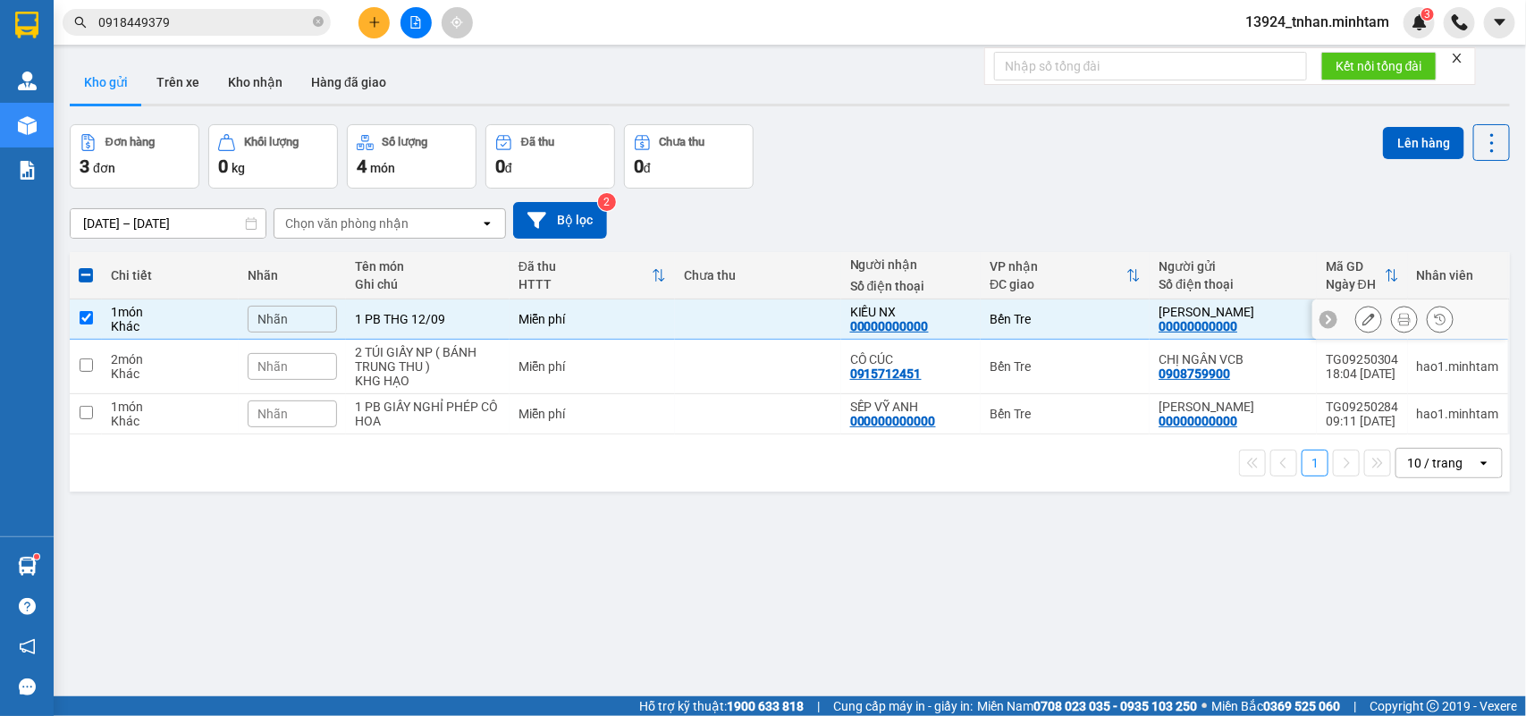
click at [1022, 325] on div "Bến Tre" at bounding box center [1065, 319] width 151 height 14
checkbox input "false"
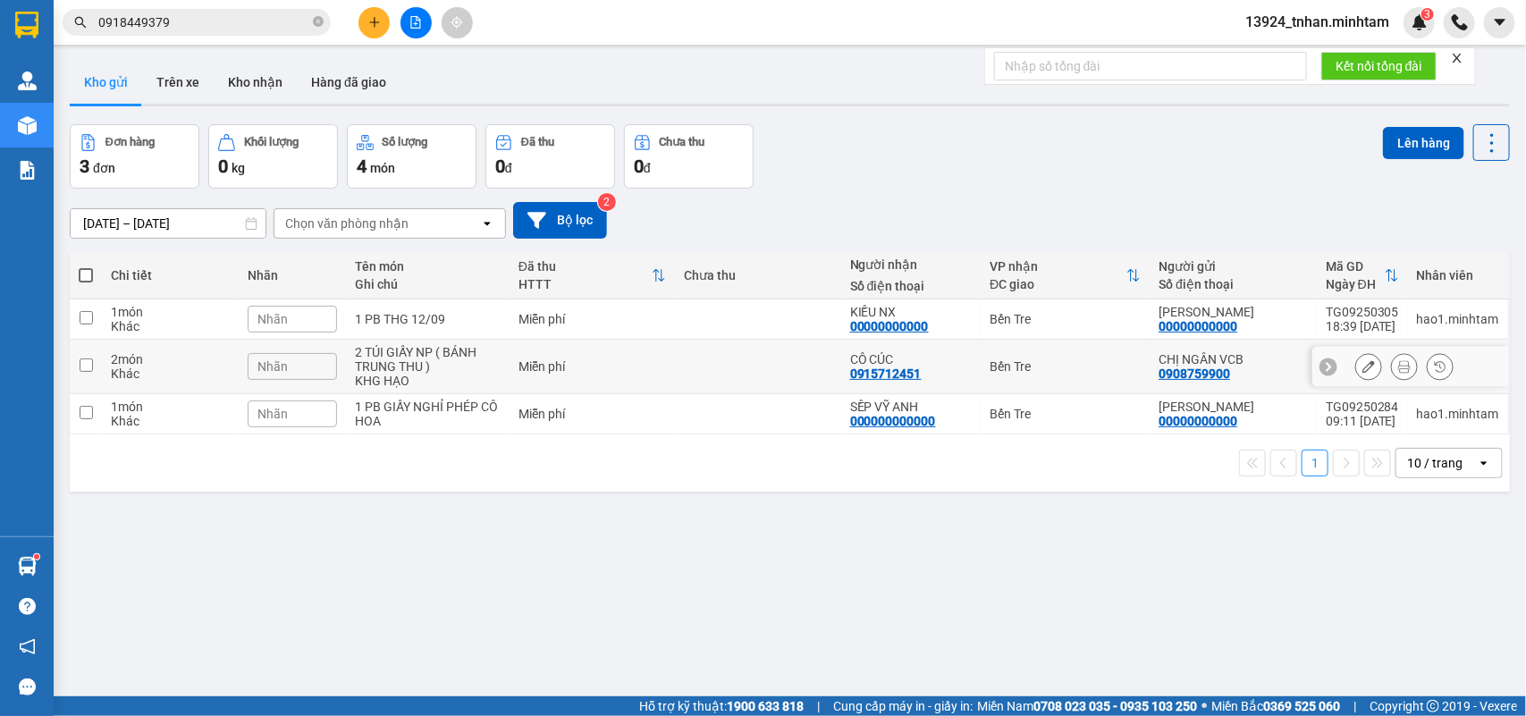
click at [1011, 362] on div "Bến Tre" at bounding box center [1065, 366] width 151 height 14
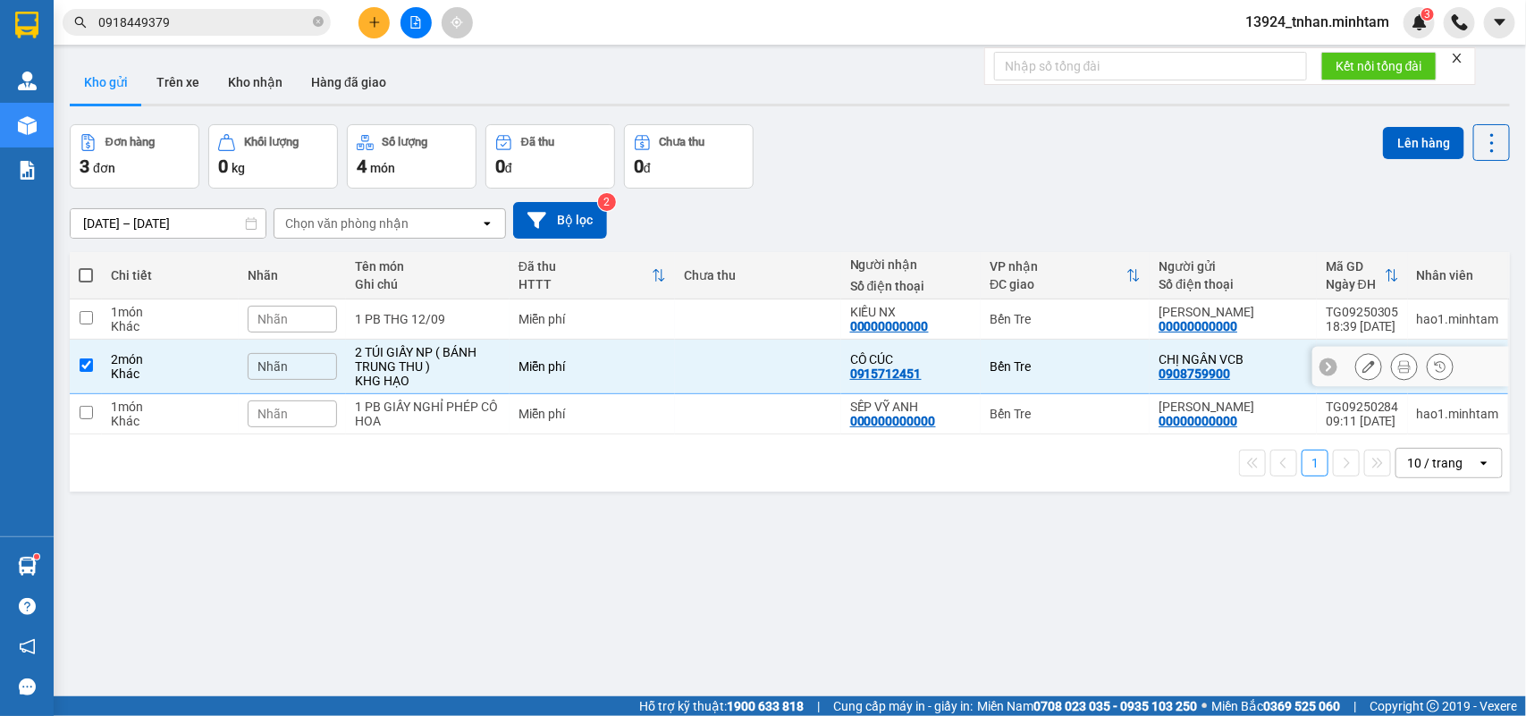
checkbox input "true"
click at [1408, 146] on button "Lên hàng" at bounding box center [1423, 143] width 81 height 32
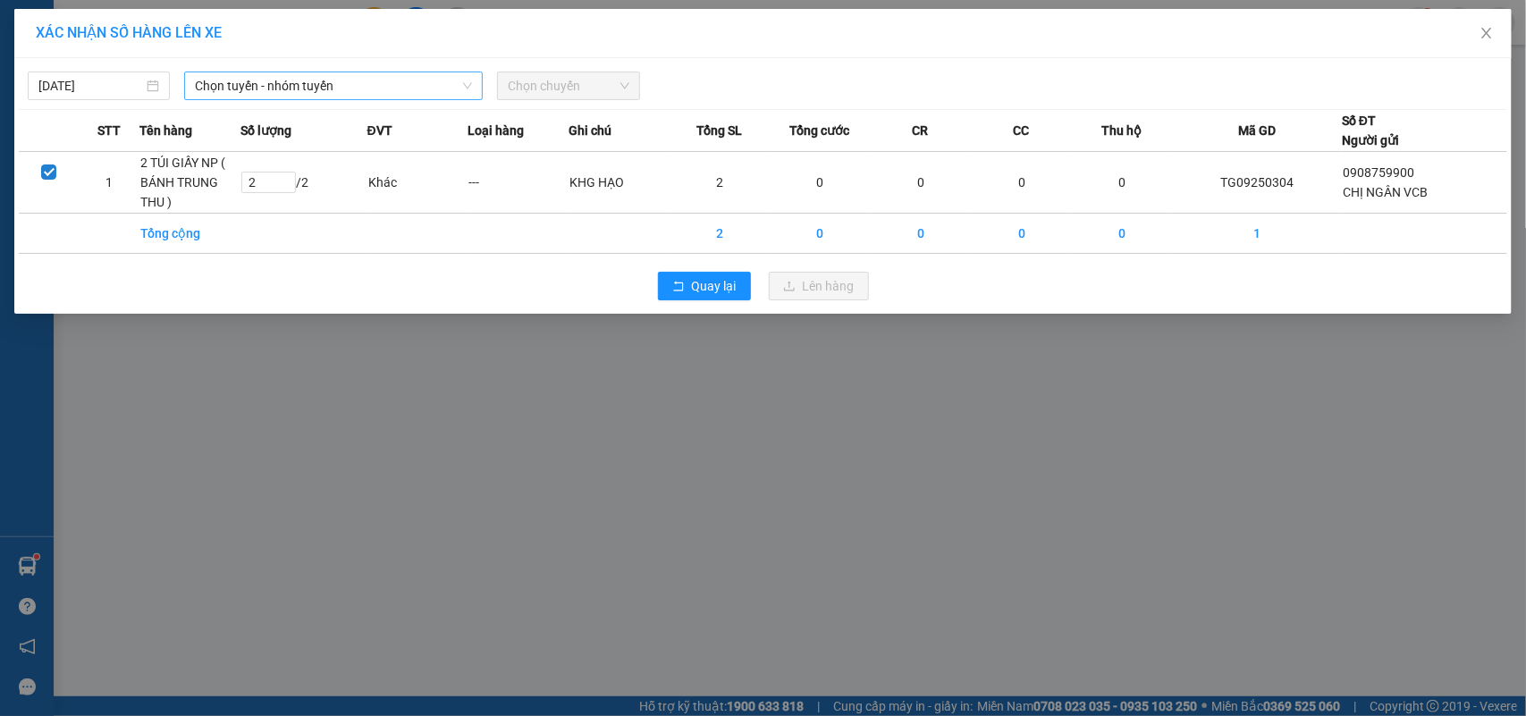
click at [427, 74] on span "Chọn tuyến - nhóm tuyến" at bounding box center [333, 85] width 277 height 27
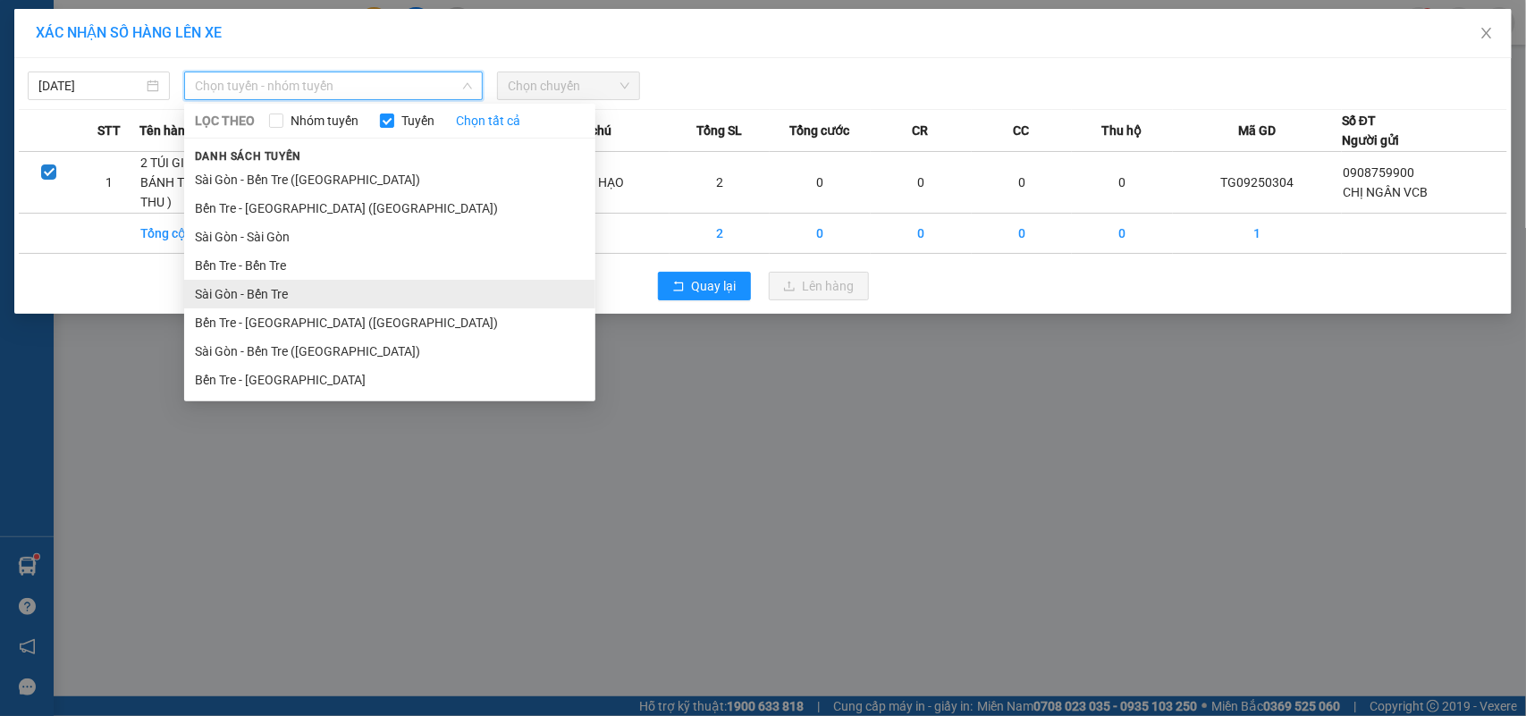
click at [287, 297] on li "Sài Gòn - Bến Tre" at bounding box center [389, 294] width 411 height 29
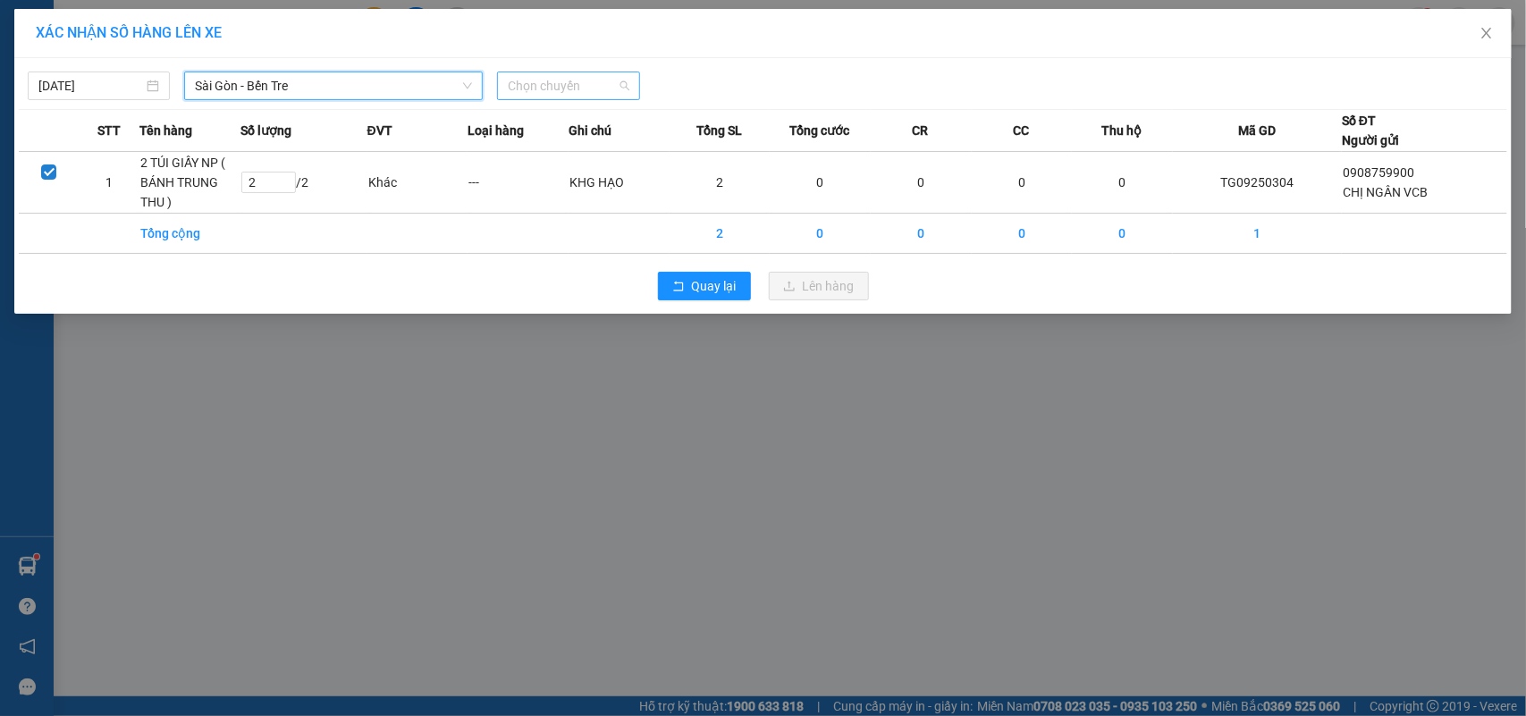
click at [578, 90] on span "Chọn chuyến" at bounding box center [568, 85] width 121 height 27
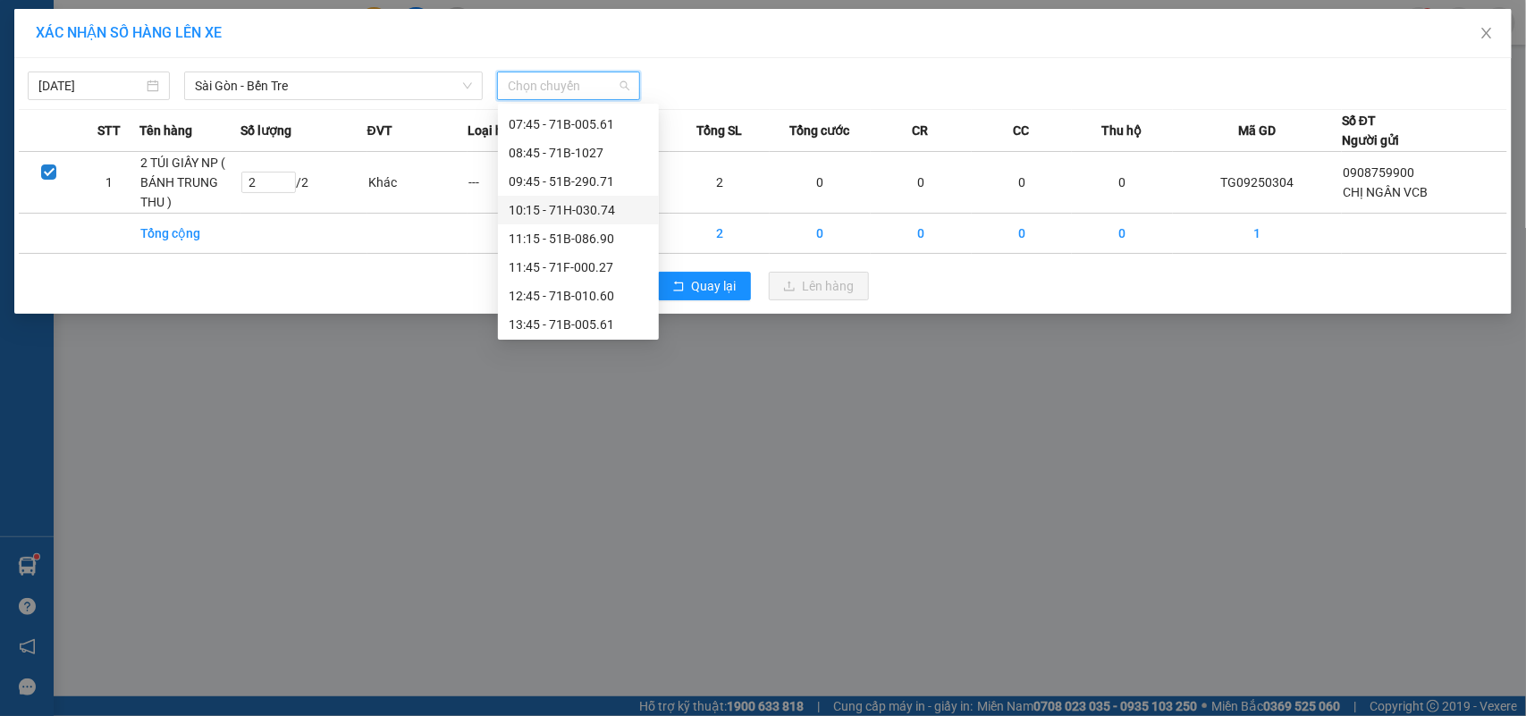
scroll to position [224, 0]
click at [620, 295] on div "16:45 - 71B-002.75" at bounding box center [579, 299] width 140 height 20
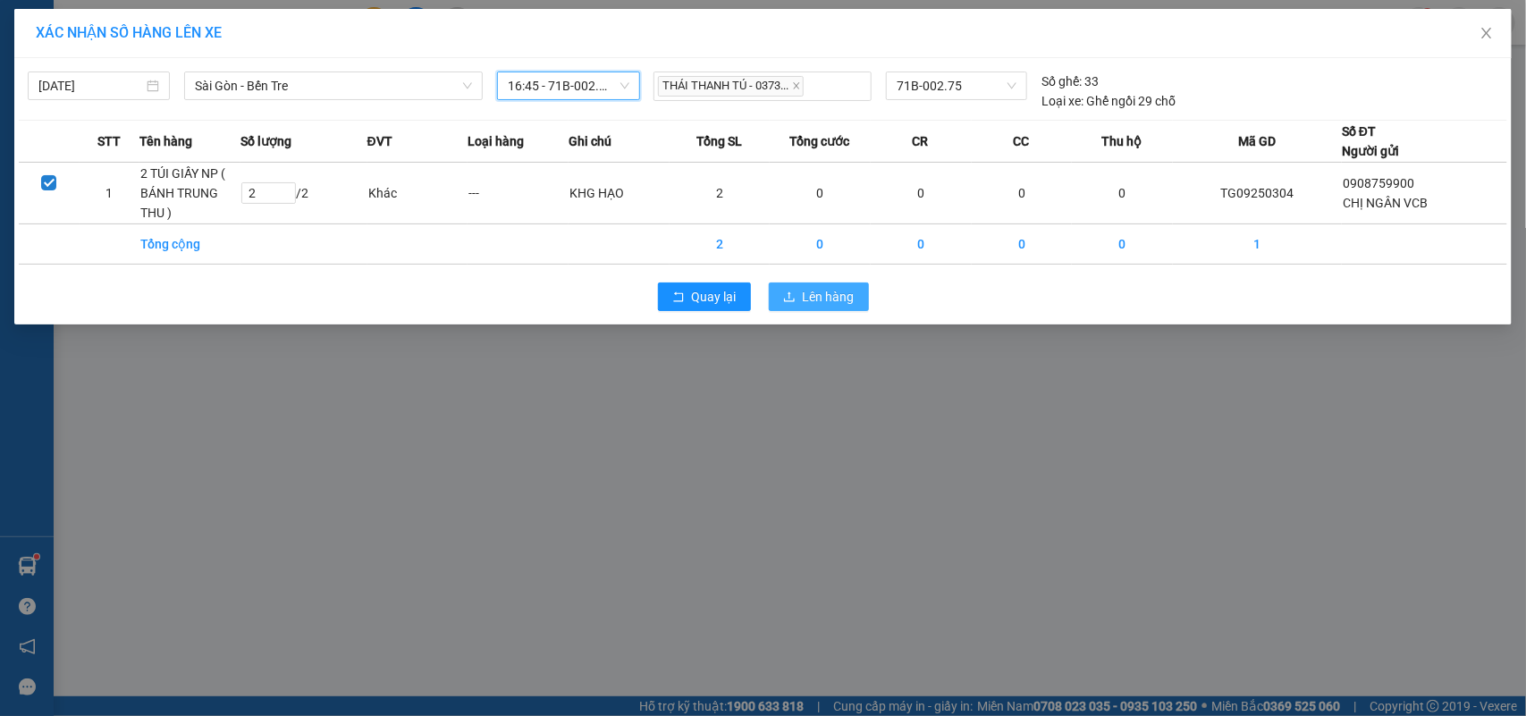
click at [815, 300] on span "Lên hàng" at bounding box center [829, 297] width 52 height 20
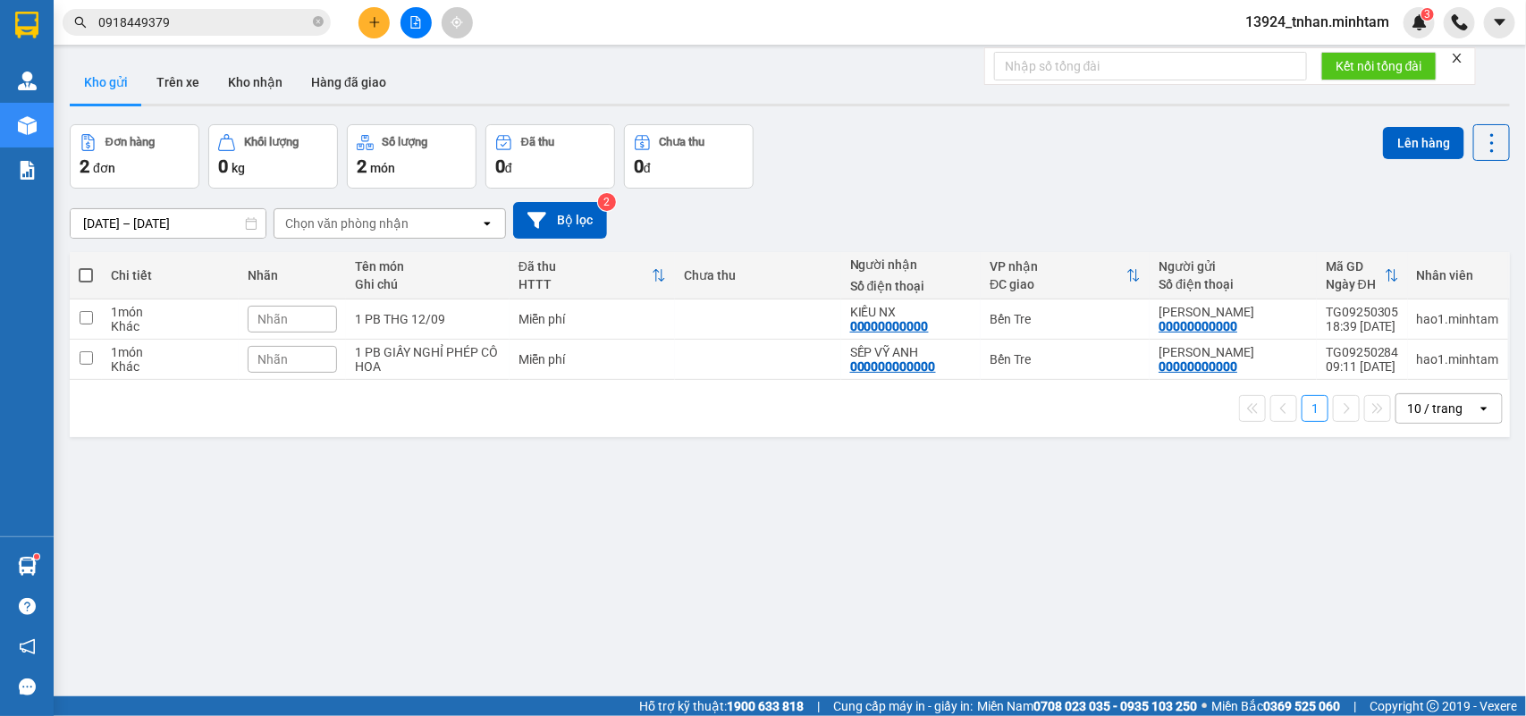
click at [378, 34] on button at bounding box center [374, 22] width 31 height 31
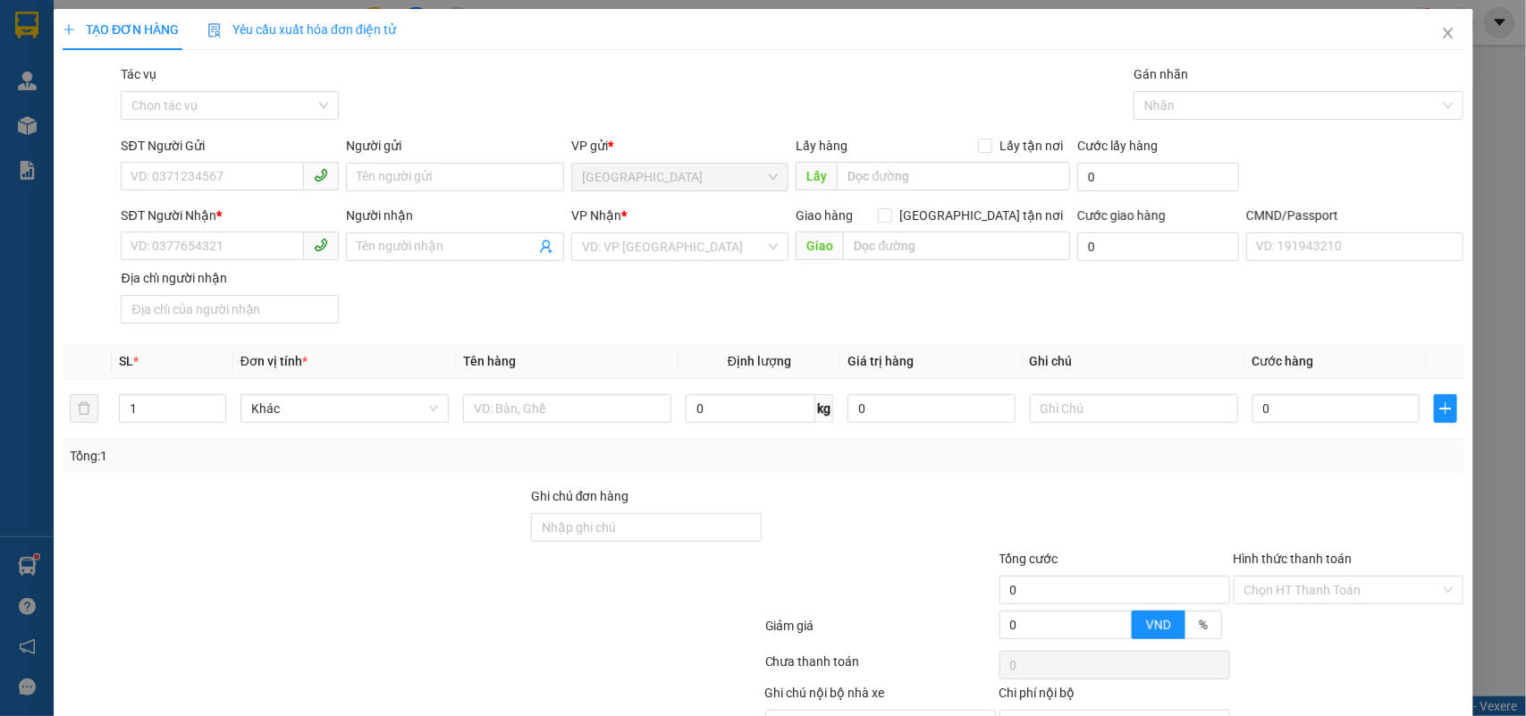
click at [380, 32] on span "Yêu cầu xuất hóa đơn điện tử" at bounding box center [301, 29] width 189 height 14
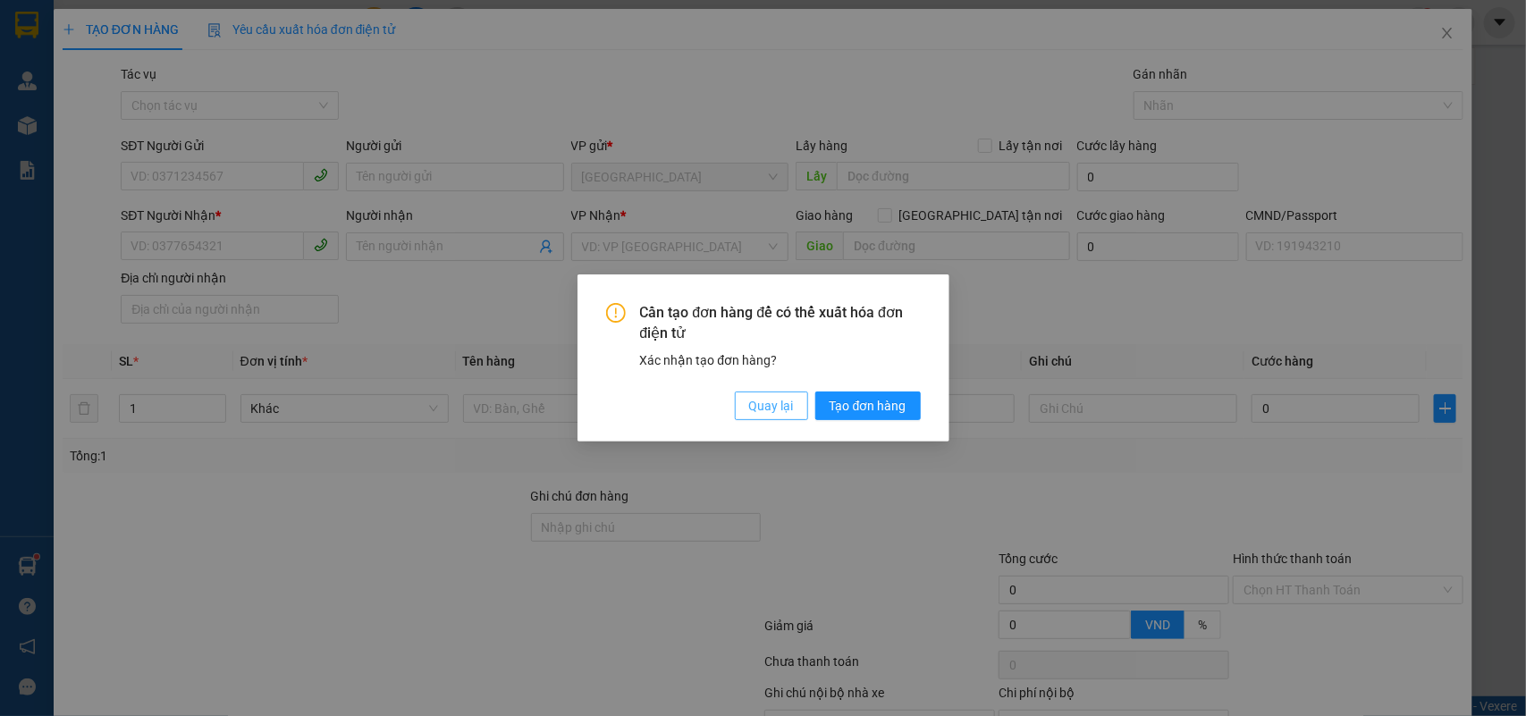
click at [754, 409] on span "Quay lại" at bounding box center [771, 406] width 45 height 20
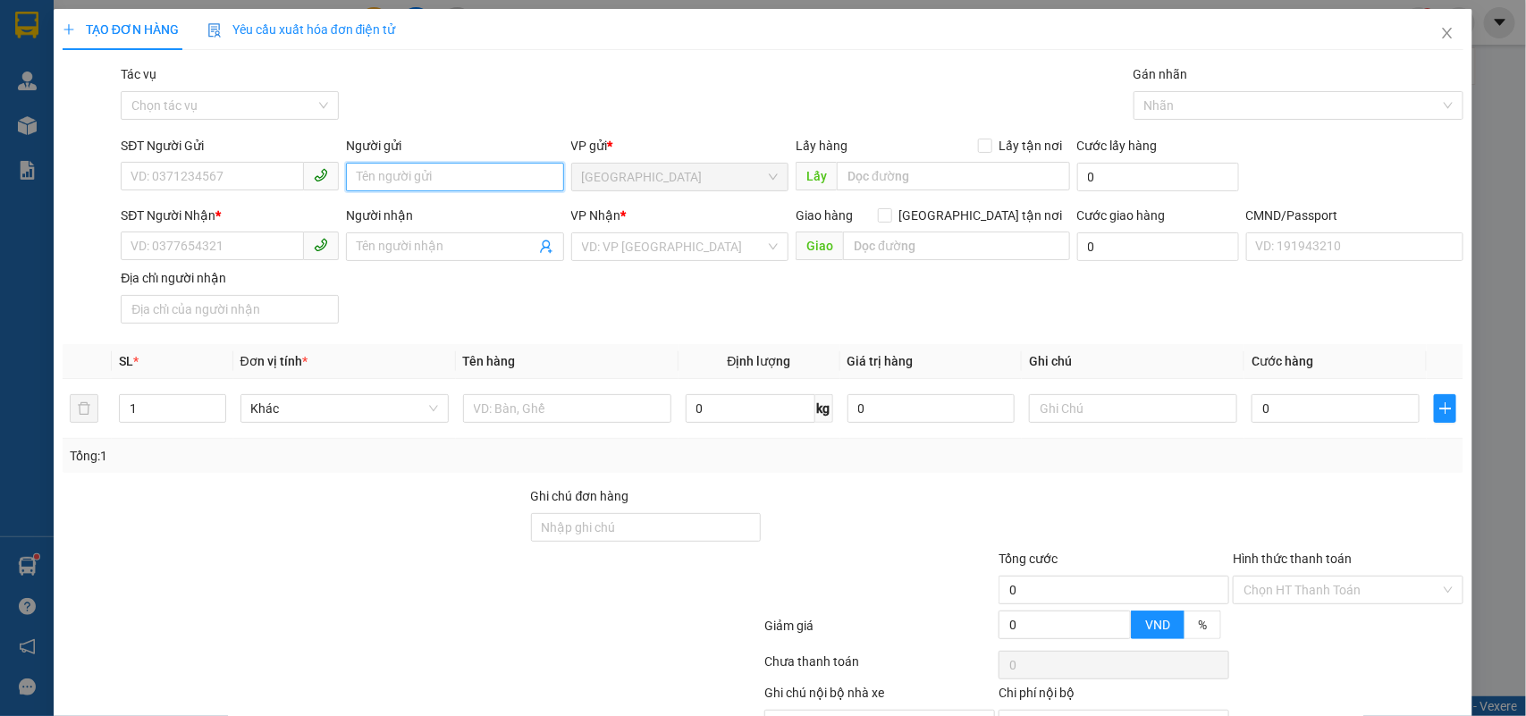
click at [474, 181] on input "Người gửi" at bounding box center [455, 177] width 218 height 29
type input "nhân tg"
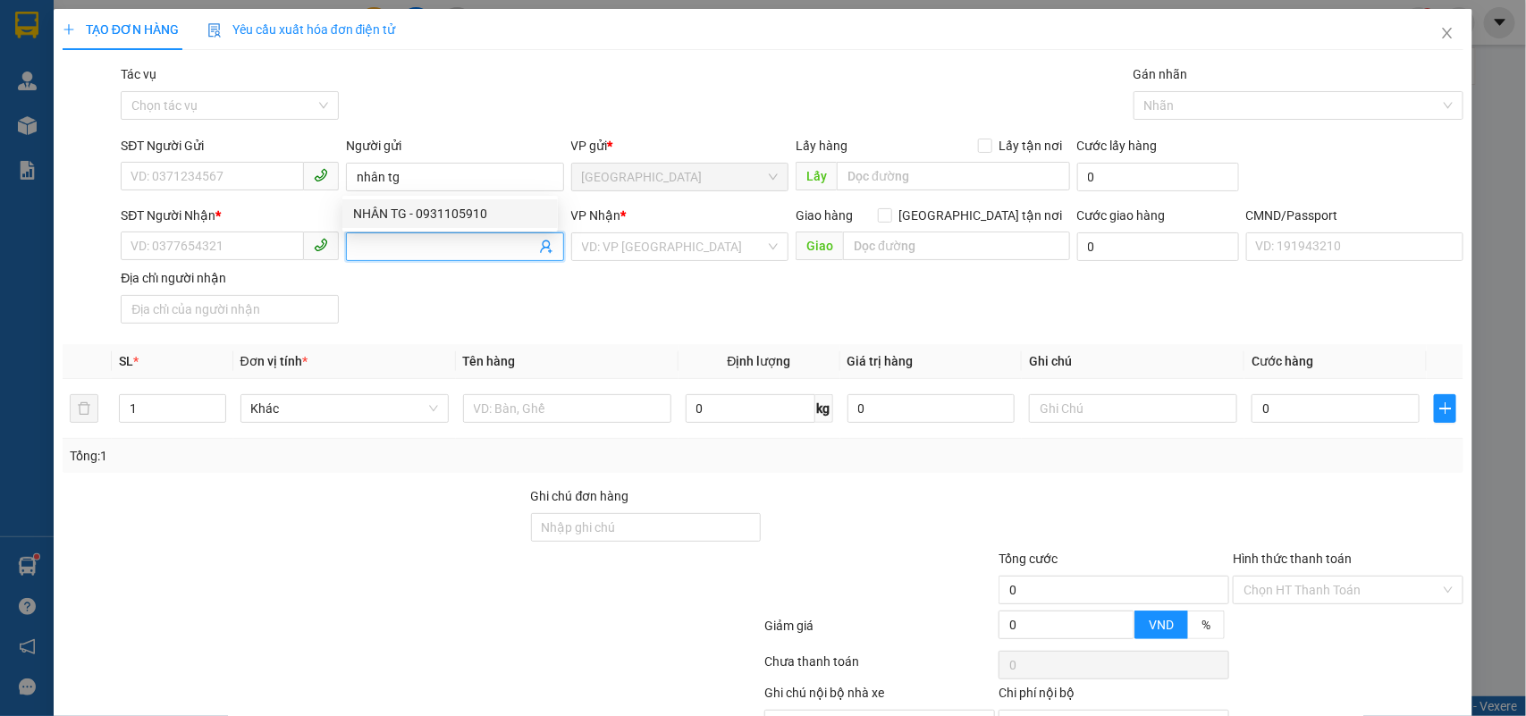
click at [423, 251] on input "Người nhận" at bounding box center [446, 247] width 179 height 20
type input "KIỀU NX"
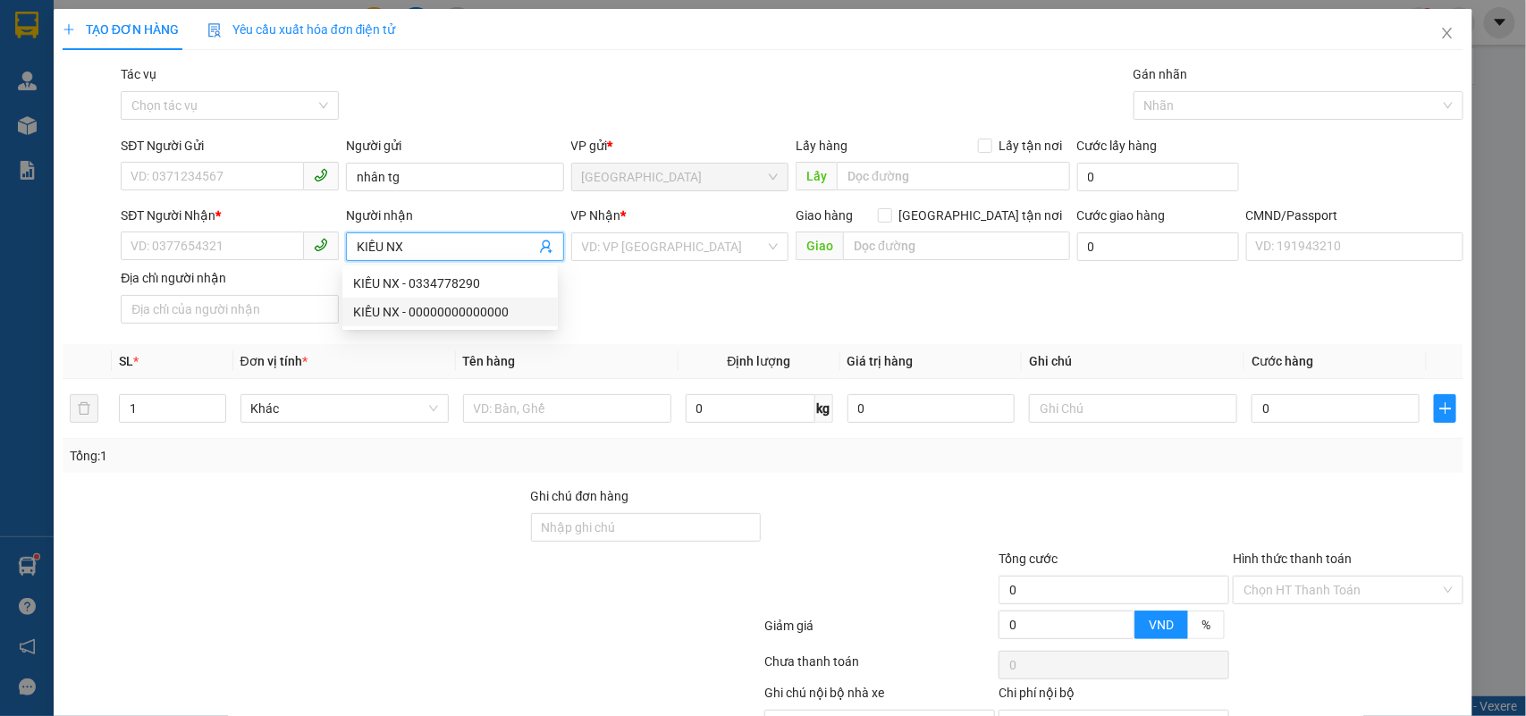
click at [458, 314] on div "KIỀU NX - 00000000000000" at bounding box center [450, 312] width 194 height 20
type input "00000000000000"
type input "KIỀU NX"
click at [706, 250] on input "search" at bounding box center [674, 246] width 184 height 27
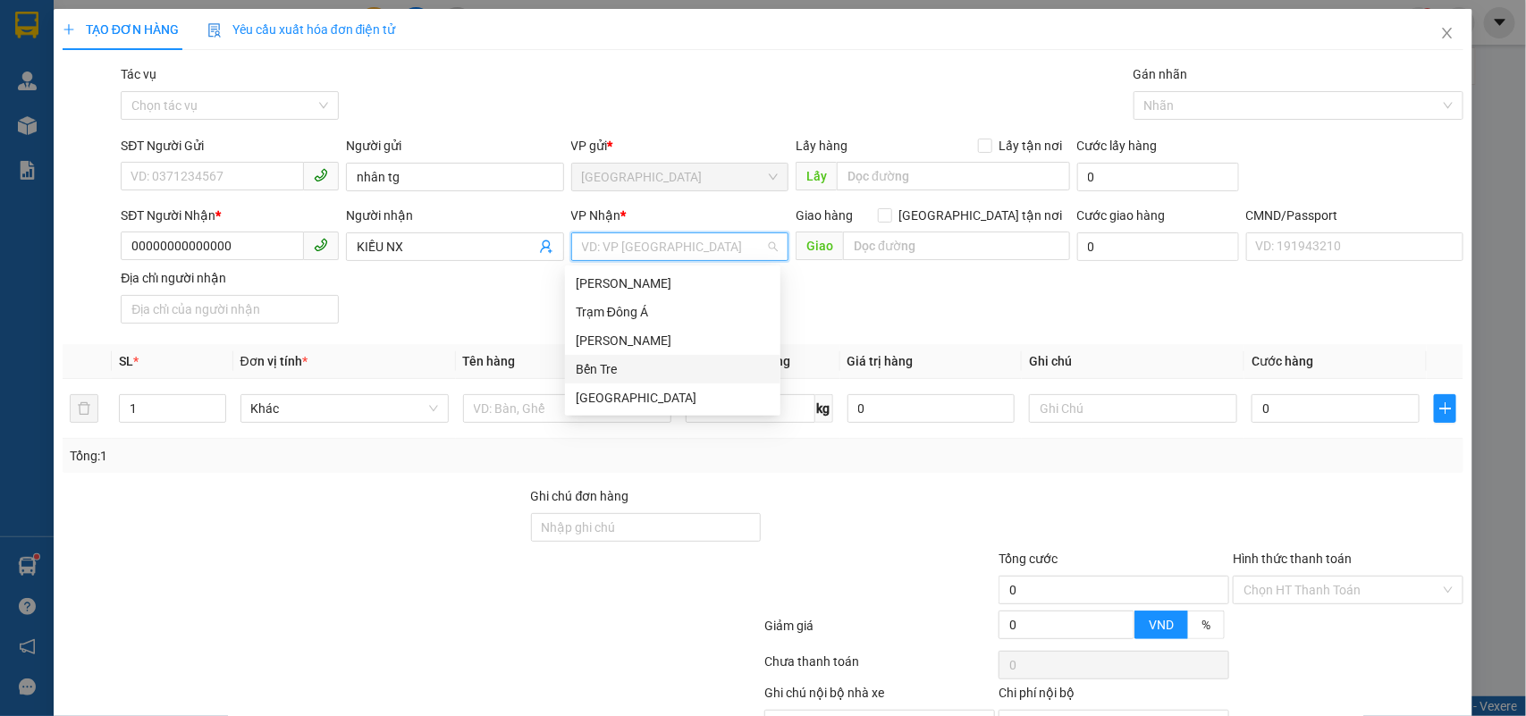
click at [628, 376] on div "Bến Tre" at bounding box center [673, 369] width 194 height 20
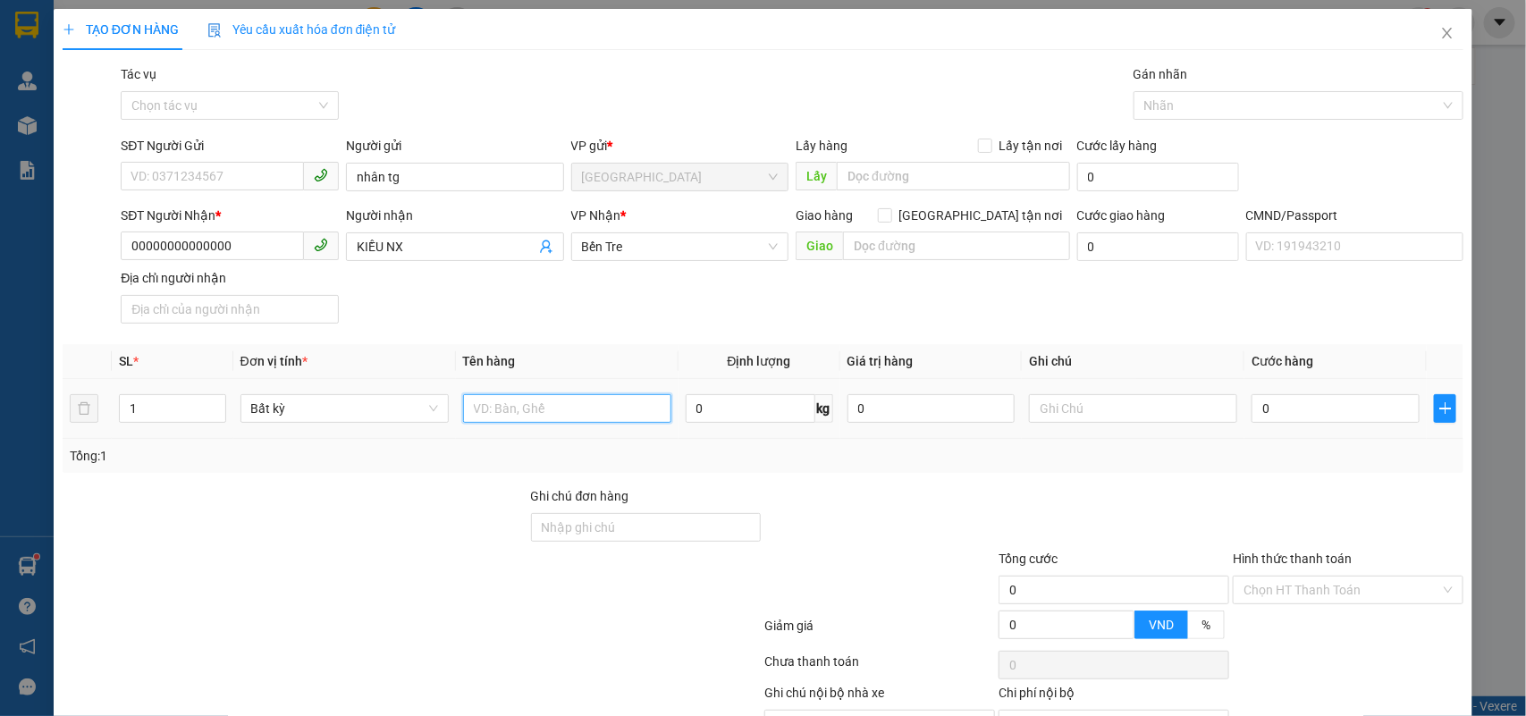
click at [596, 401] on input "text" at bounding box center [567, 408] width 208 height 29
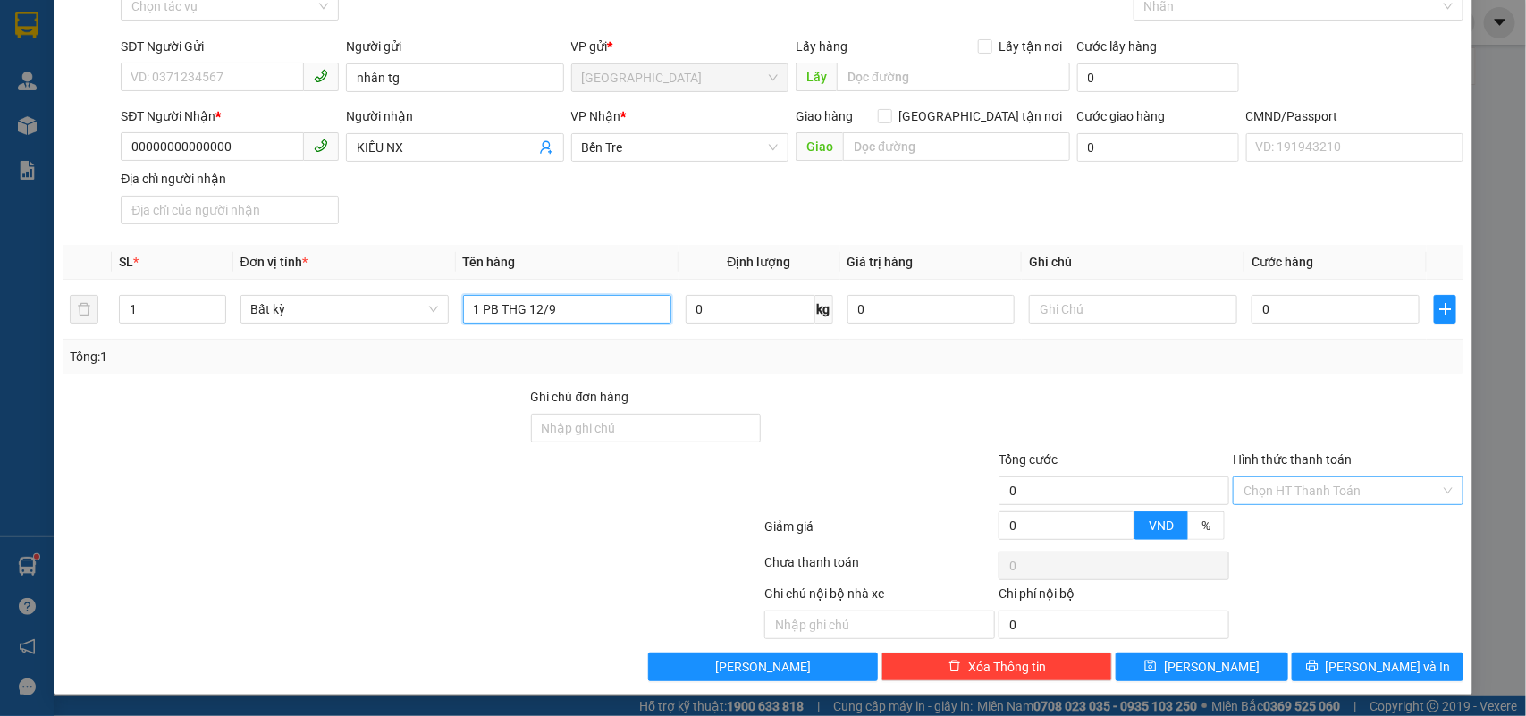
type input "1 PB THG 12/9"
click at [1258, 484] on input "Hình thức thanh toán" at bounding box center [1342, 491] width 197 height 27
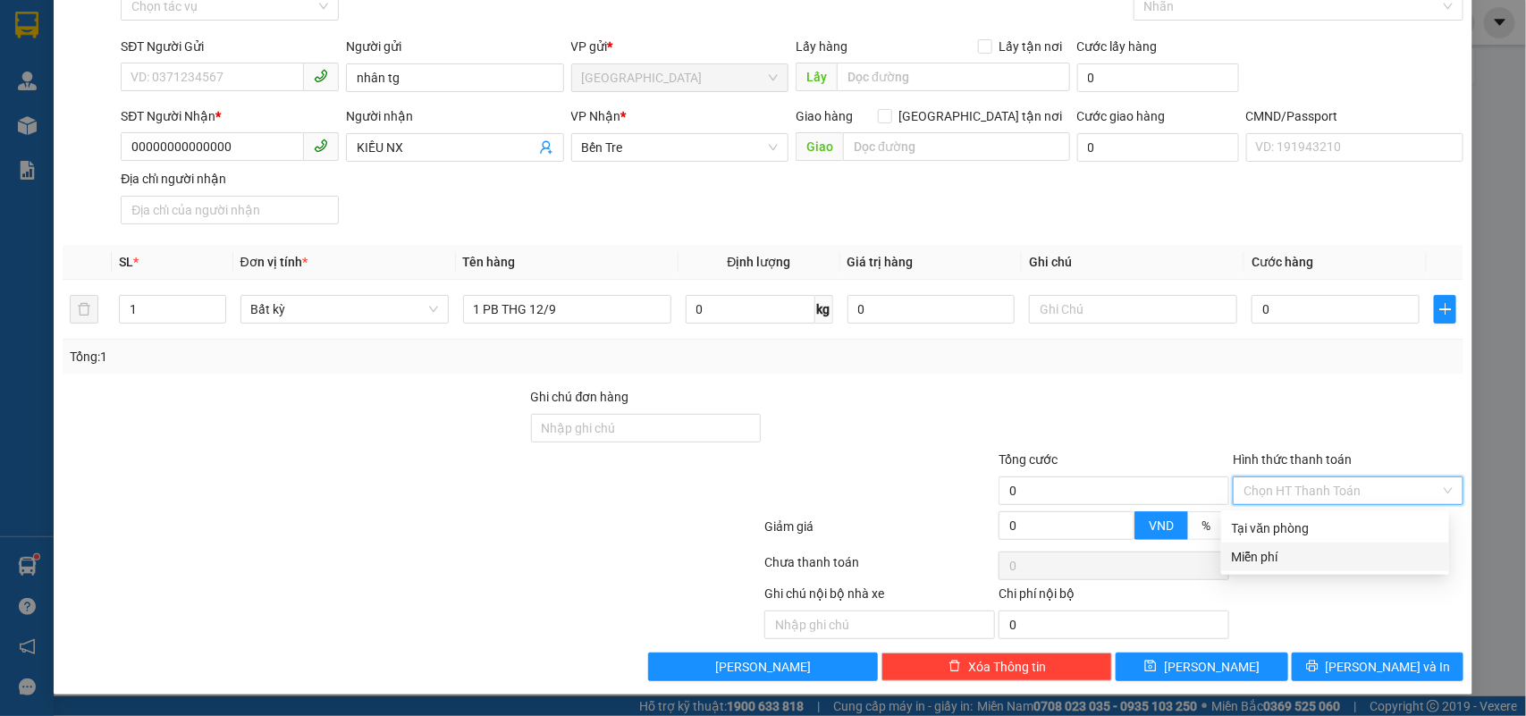
click at [1268, 547] on div "Miễn phí" at bounding box center [1335, 557] width 207 height 20
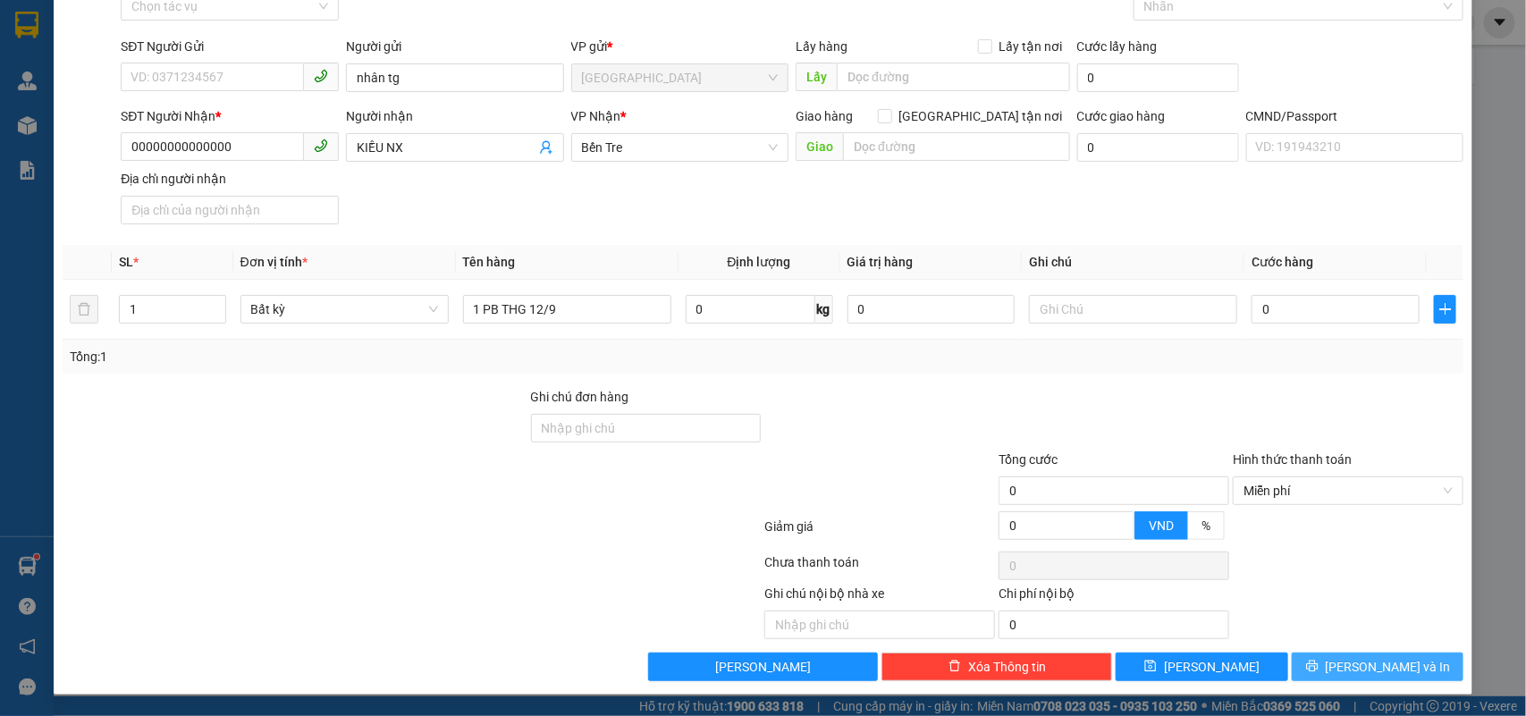
click at [1318, 664] on icon "printer" at bounding box center [1312, 667] width 12 height 12
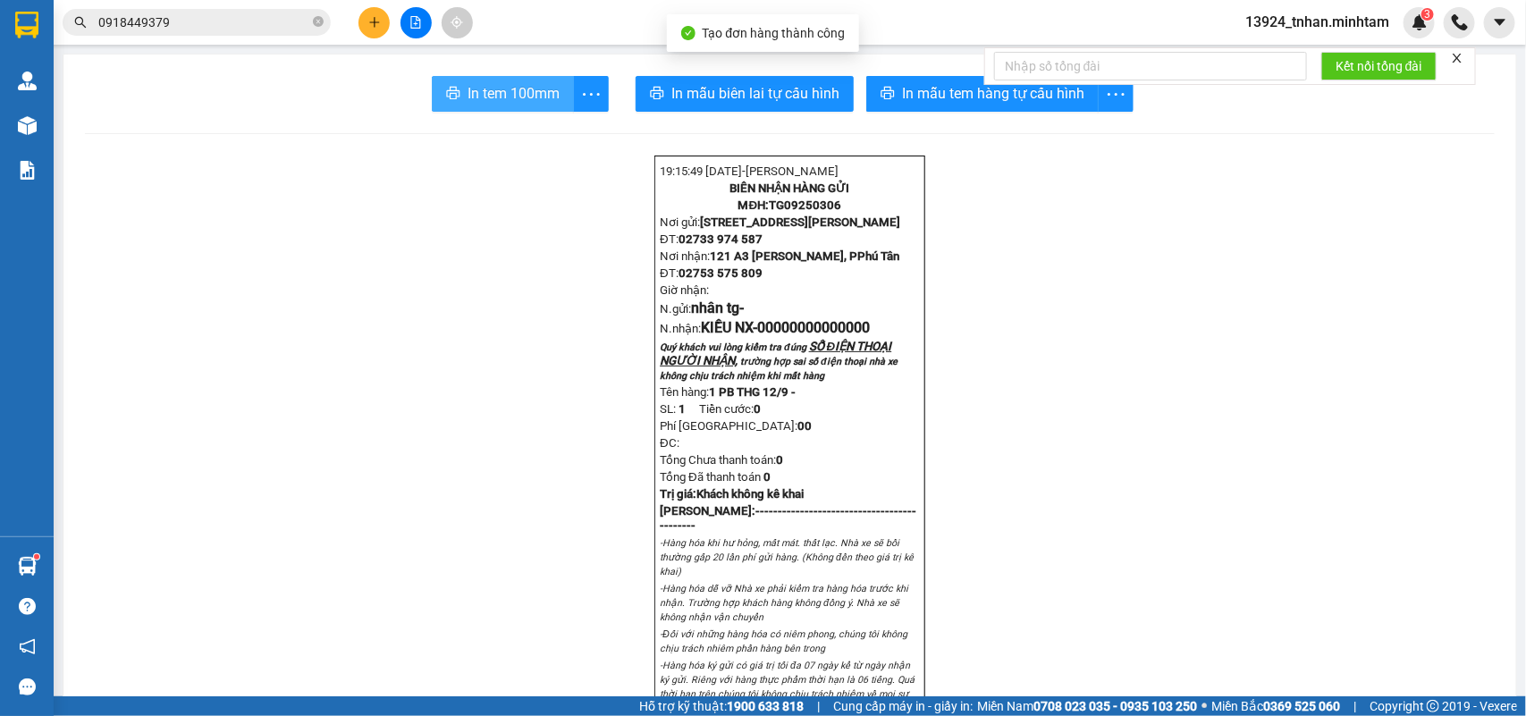
drag, startPoint x: 495, startPoint y: 91, endPoint x: 478, endPoint y: 88, distance: 16.5
click at [494, 96] on span "In tem 100mm" at bounding box center [514, 93] width 92 height 22
